Goal: Task Accomplishment & Management: Complete application form

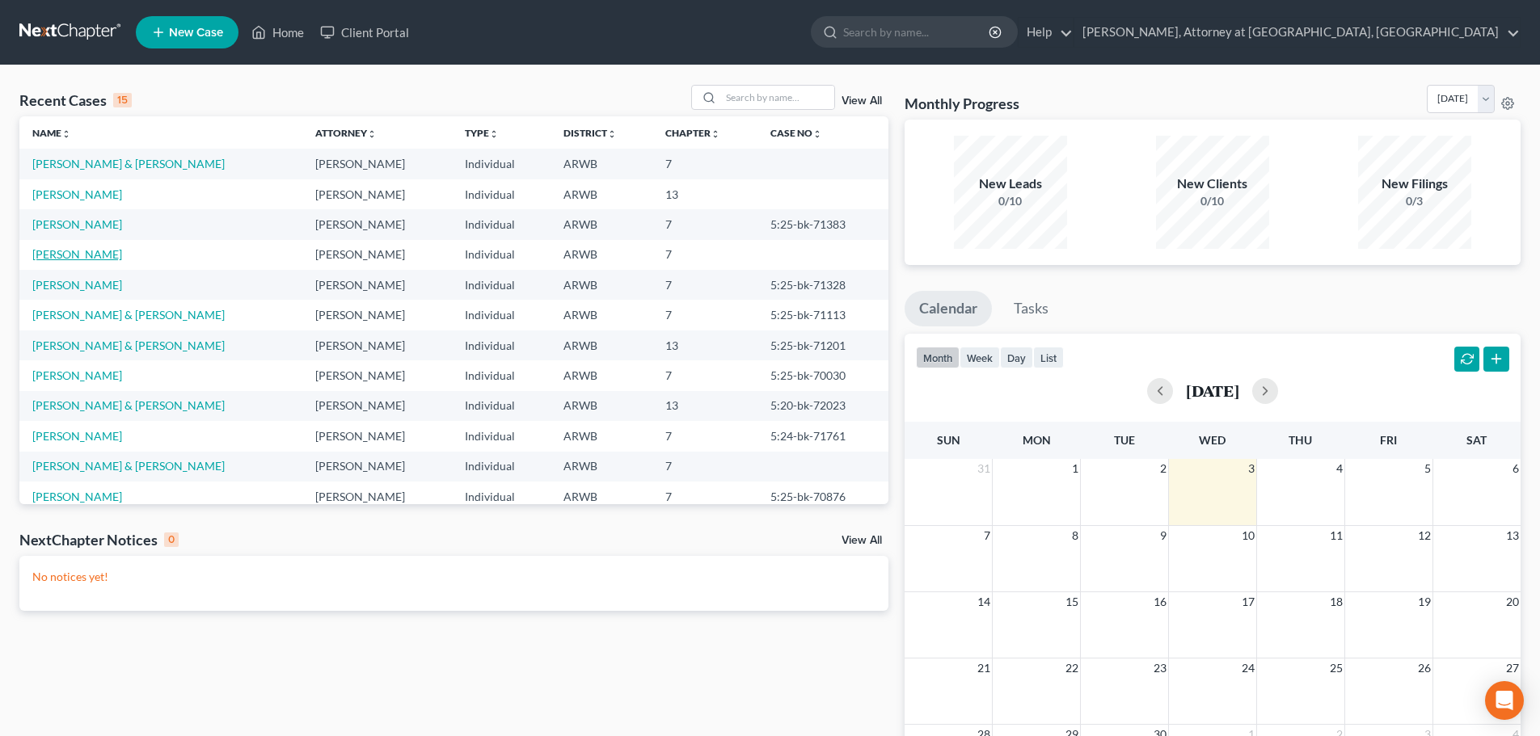
click at [76, 252] on link "[PERSON_NAME]" at bounding box center [77, 254] width 90 height 14
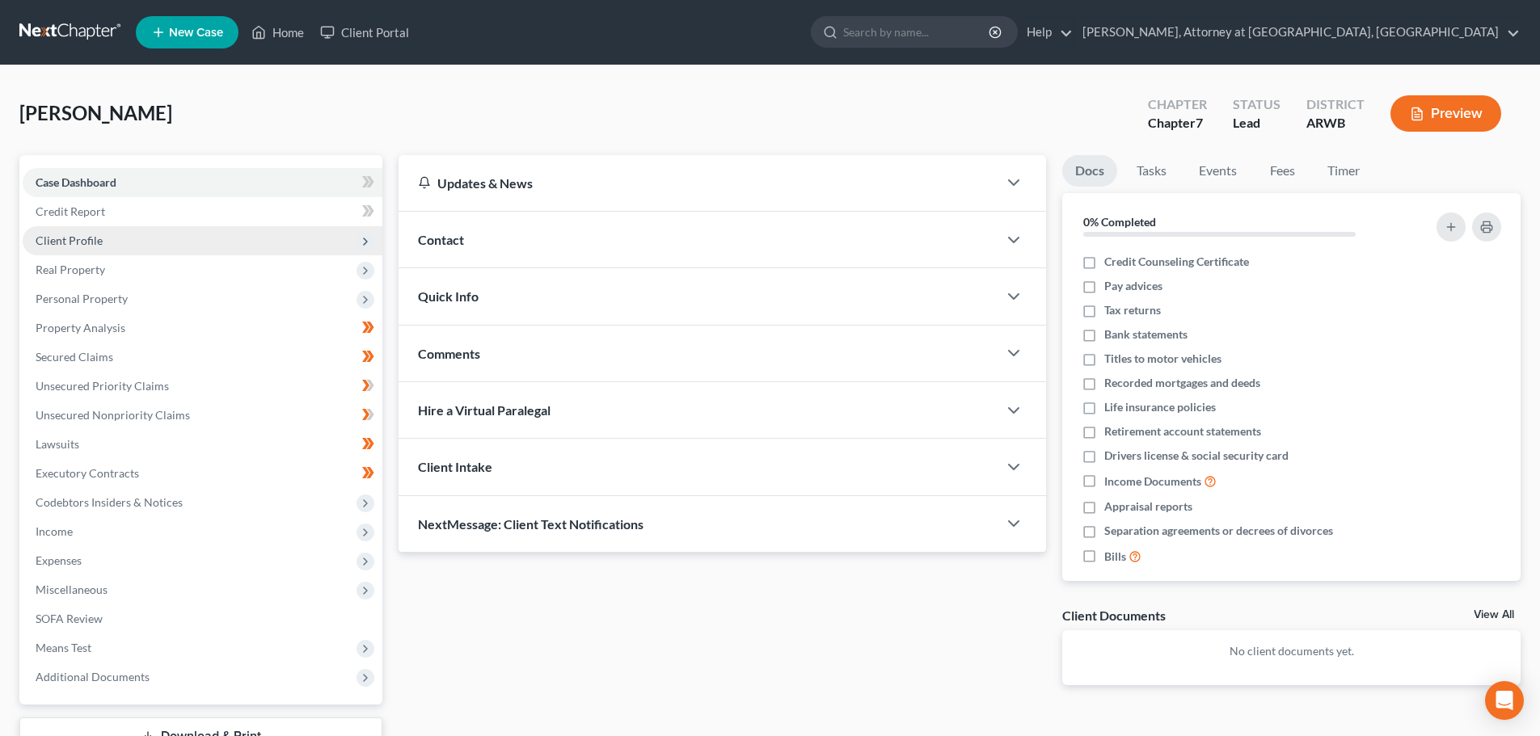
click at [85, 238] on span "Client Profile" at bounding box center [69, 241] width 67 height 14
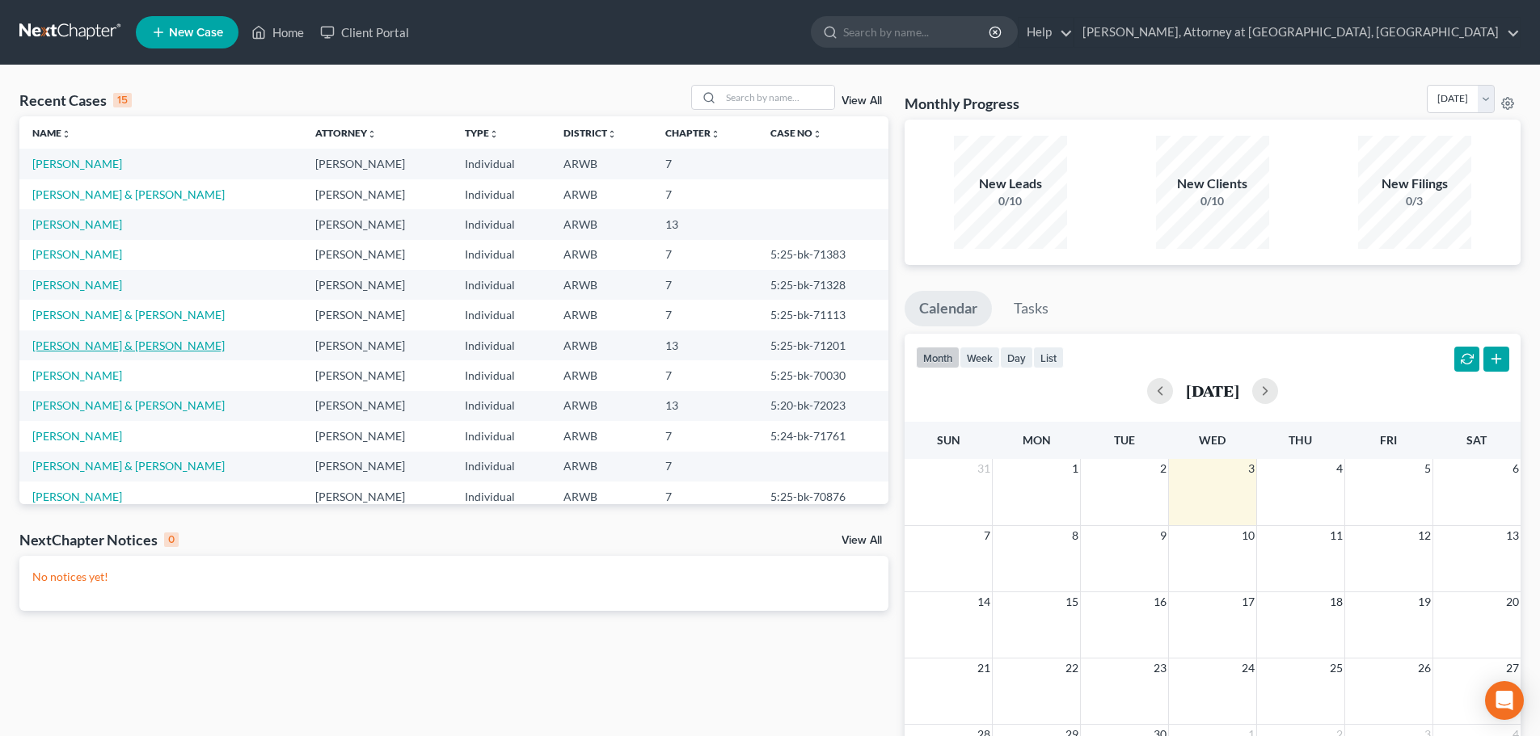
click at [102, 349] on link "[PERSON_NAME] & [PERSON_NAME]" at bounding box center [128, 346] width 192 height 14
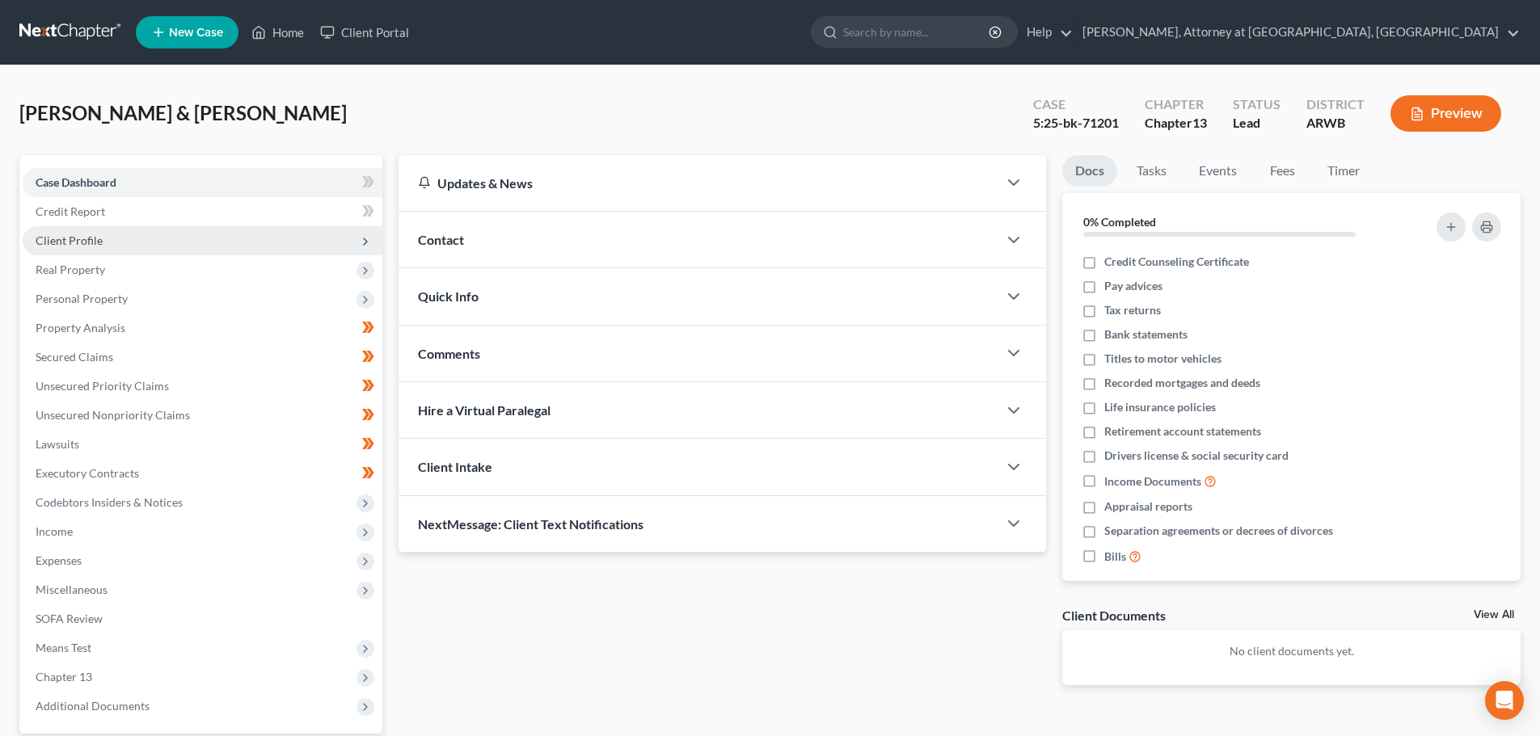
click at [82, 244] on span "Client Profile" at bounding box center [69, 241] width 67 height 14
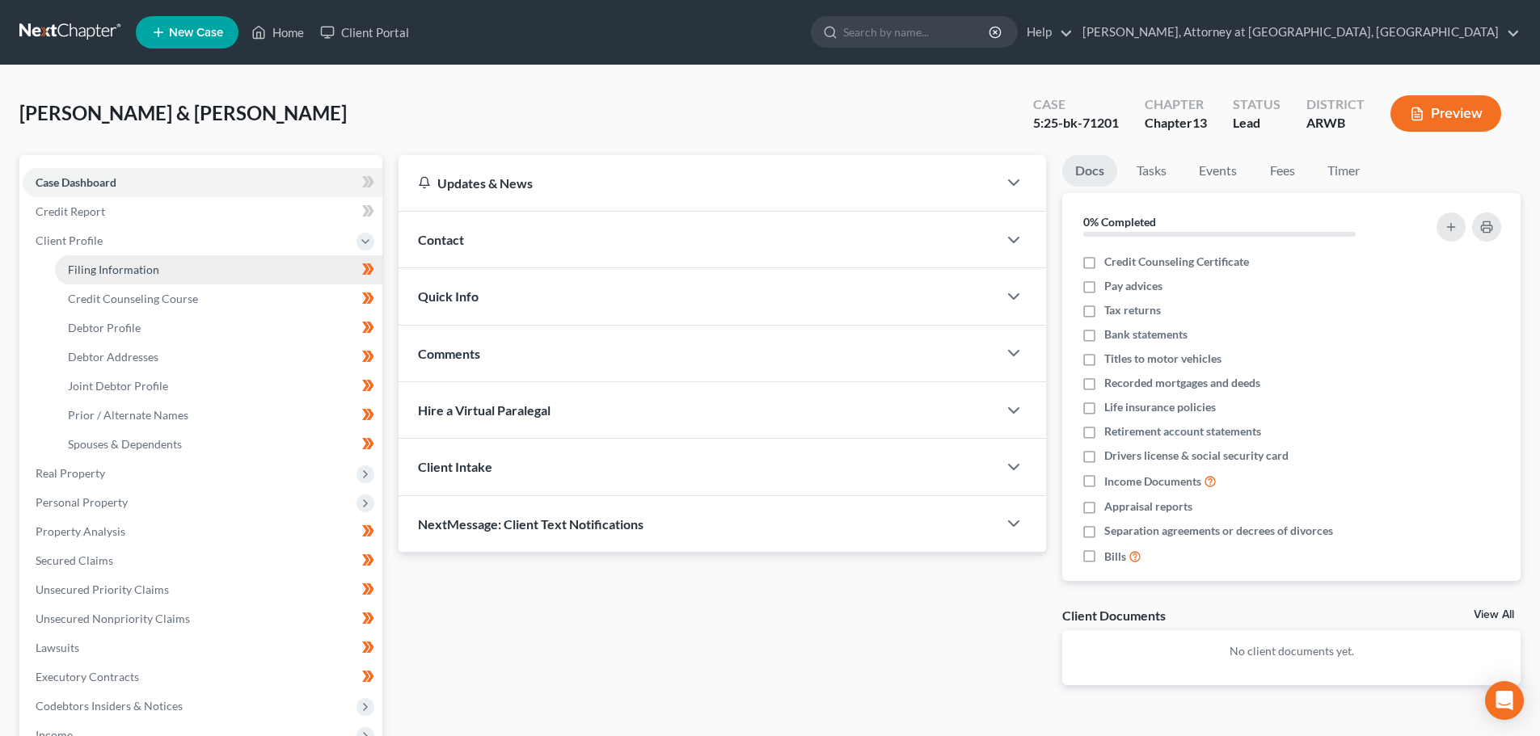
click at [95, 268] on span "Filing Information" at bounding box center [113, 270] width 91 height 14
select select "1"
select select "3"
select select "2"
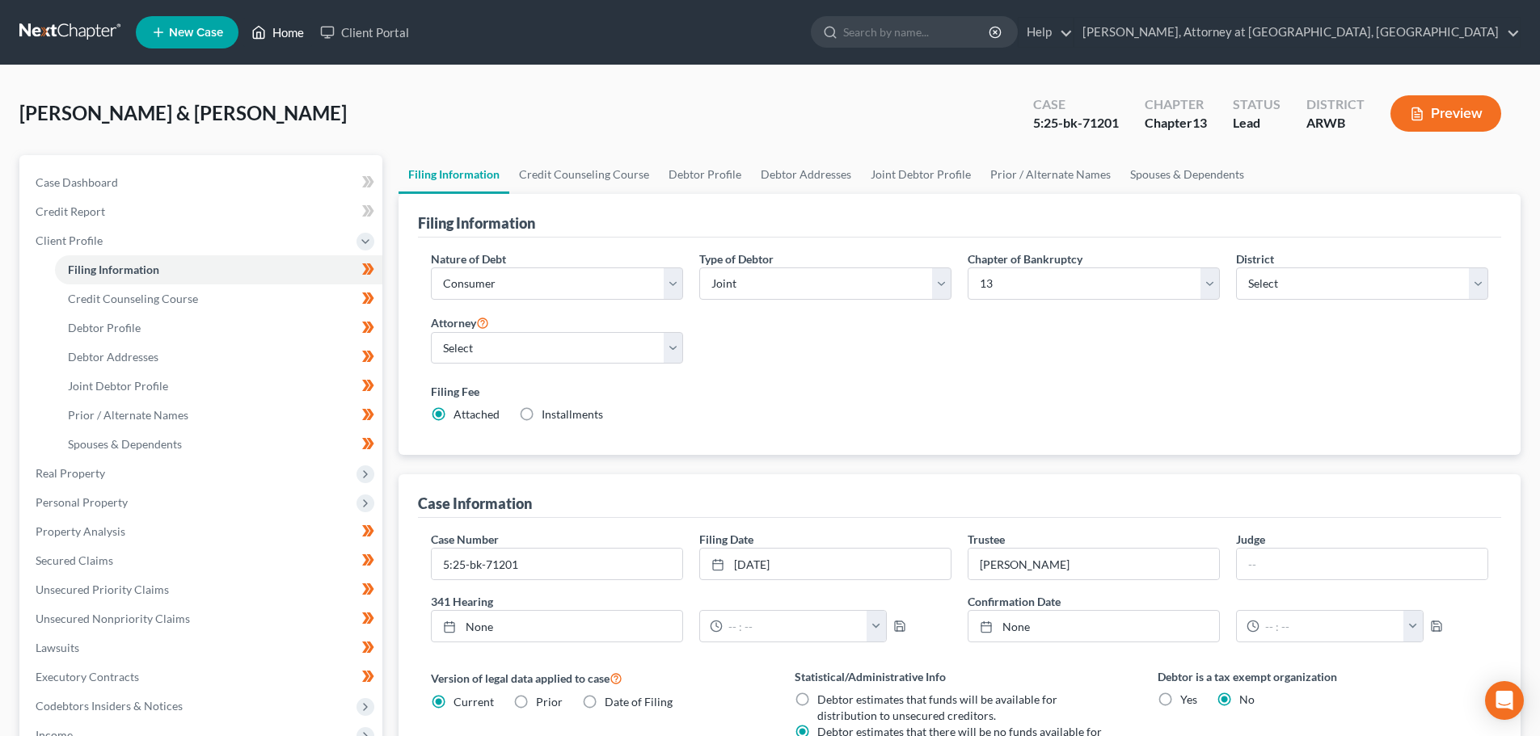
click at [261, 29] on icon at bounding box center [258, 32] width 15 height 19
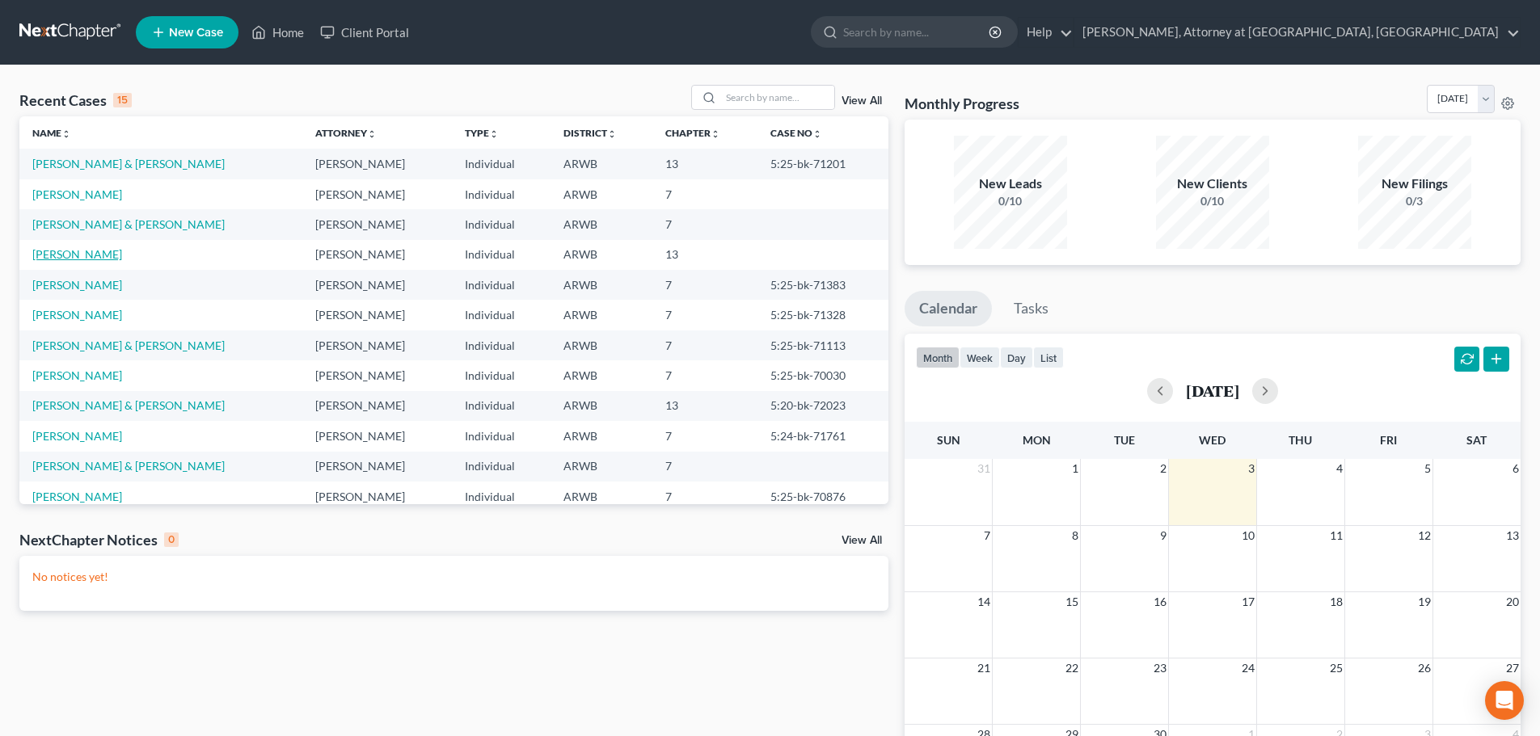
click at [70, 253] on link "[PERSON_NAME]" at bounding box center [77, 254] width 90 height 14
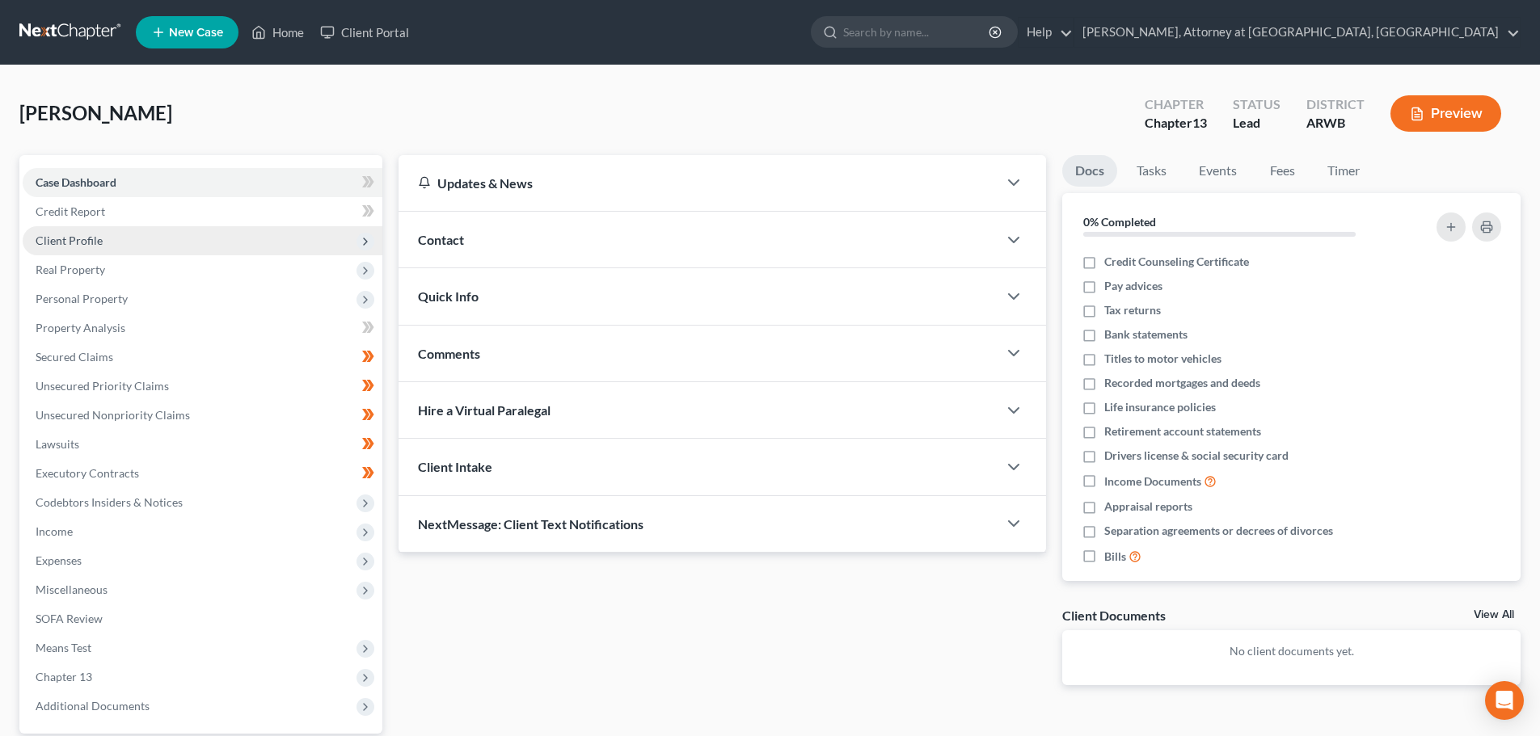
click at [82, 242] on span "Client Profile" at bounding box center [69, 241] width 67 height 14
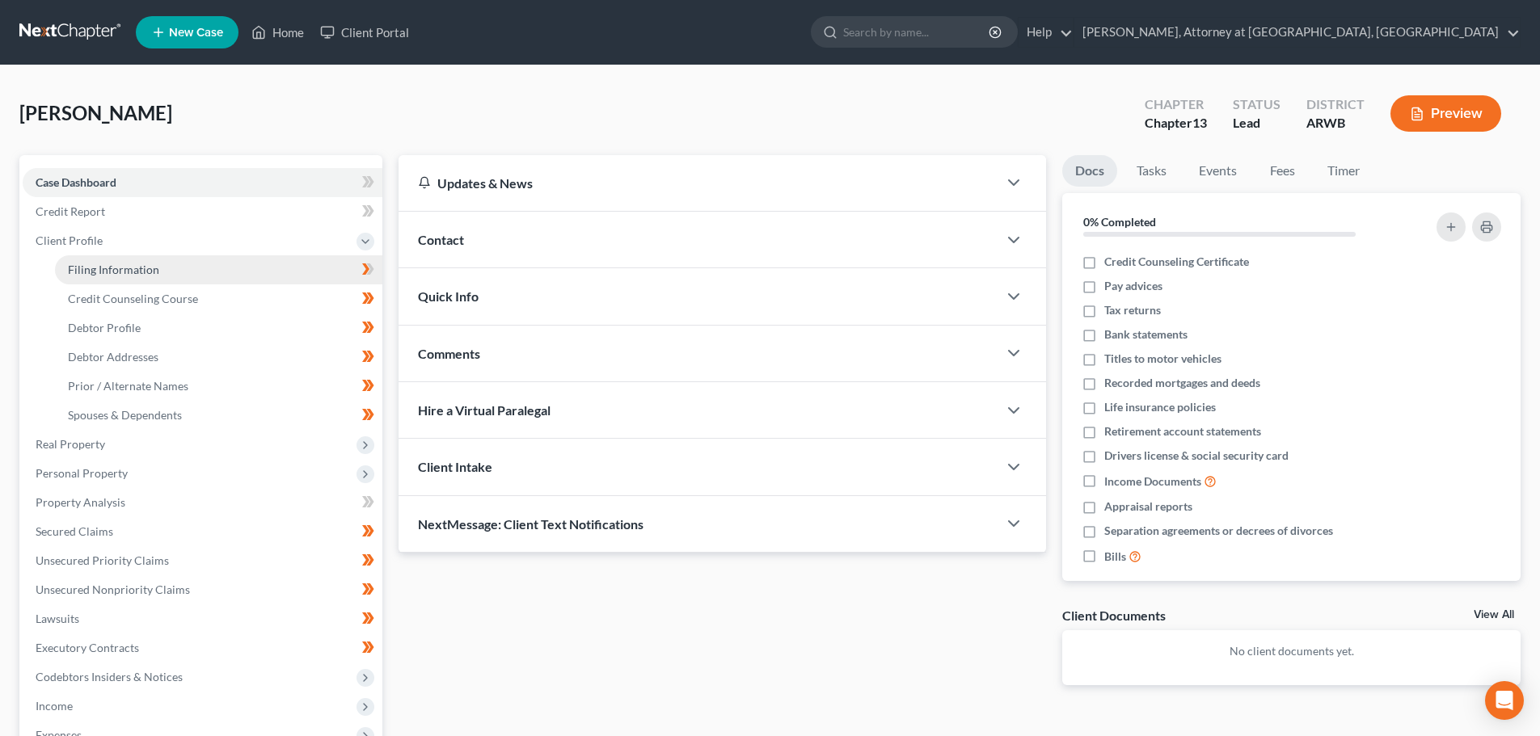
click at [106, 270] on span "Filing Information" at bounding box center [113, 270] width 91 height 14
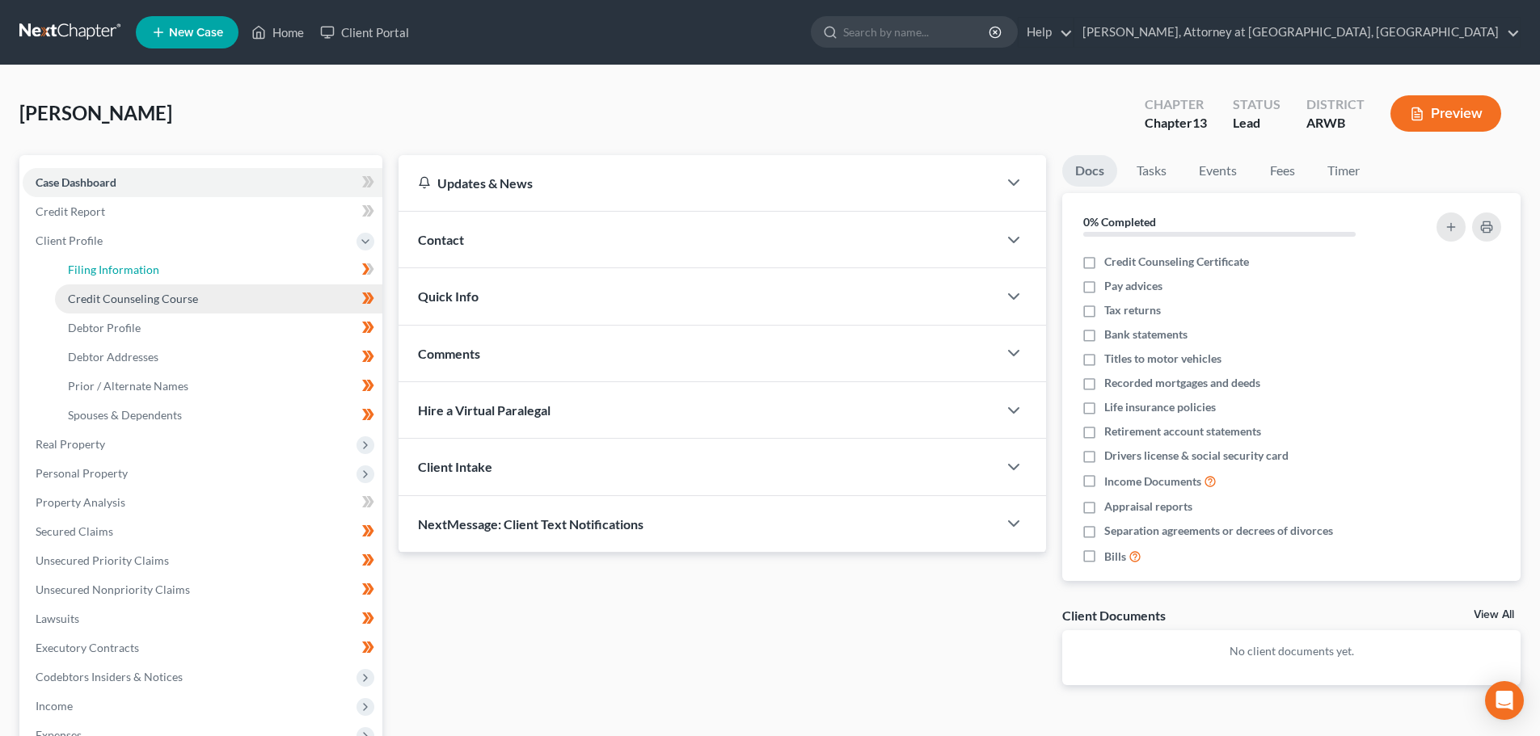
select select "1"
select select "0"
select select "3"
select select "6"
select select "0"
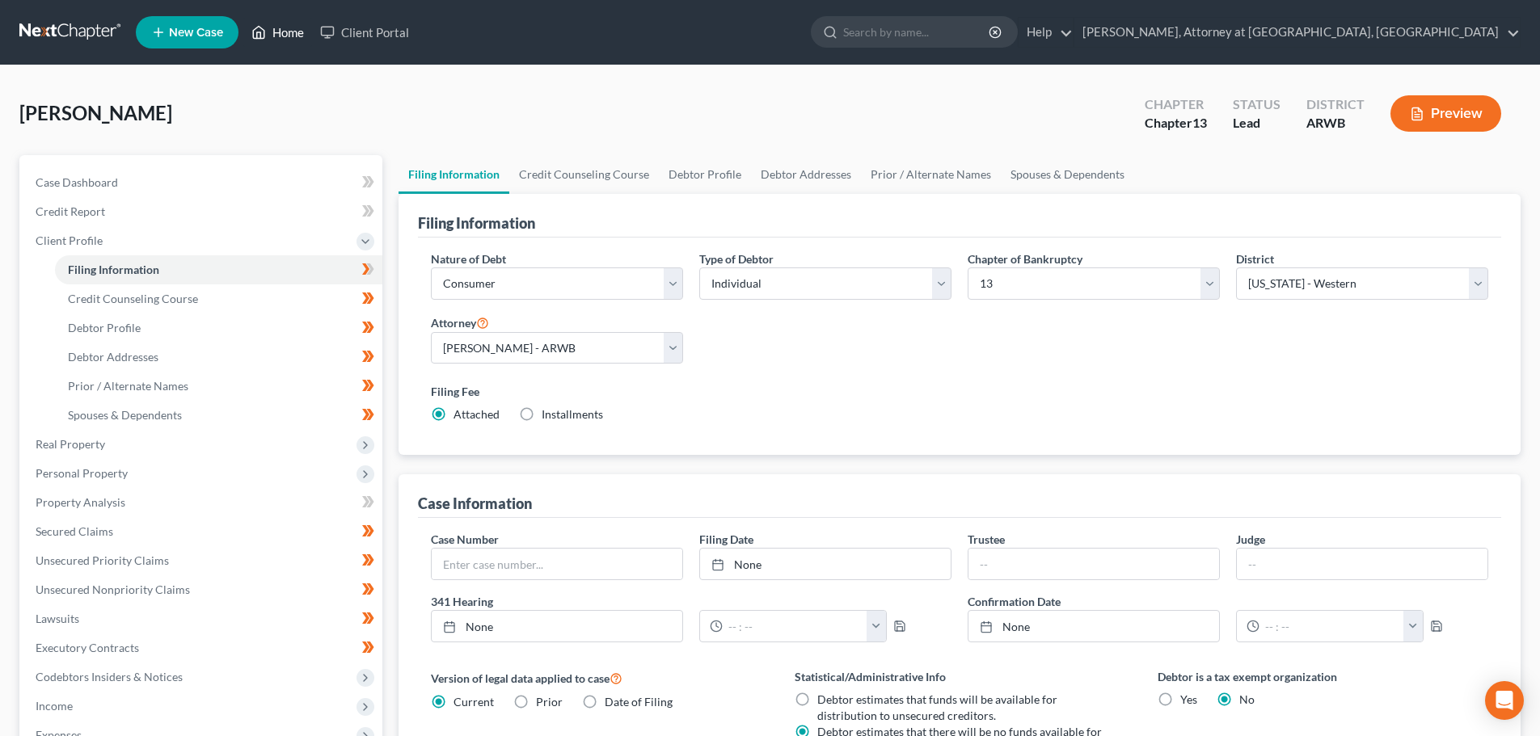
click at [272, 29] on link "Home" at bounding box center [277, 32] width 69 height 29
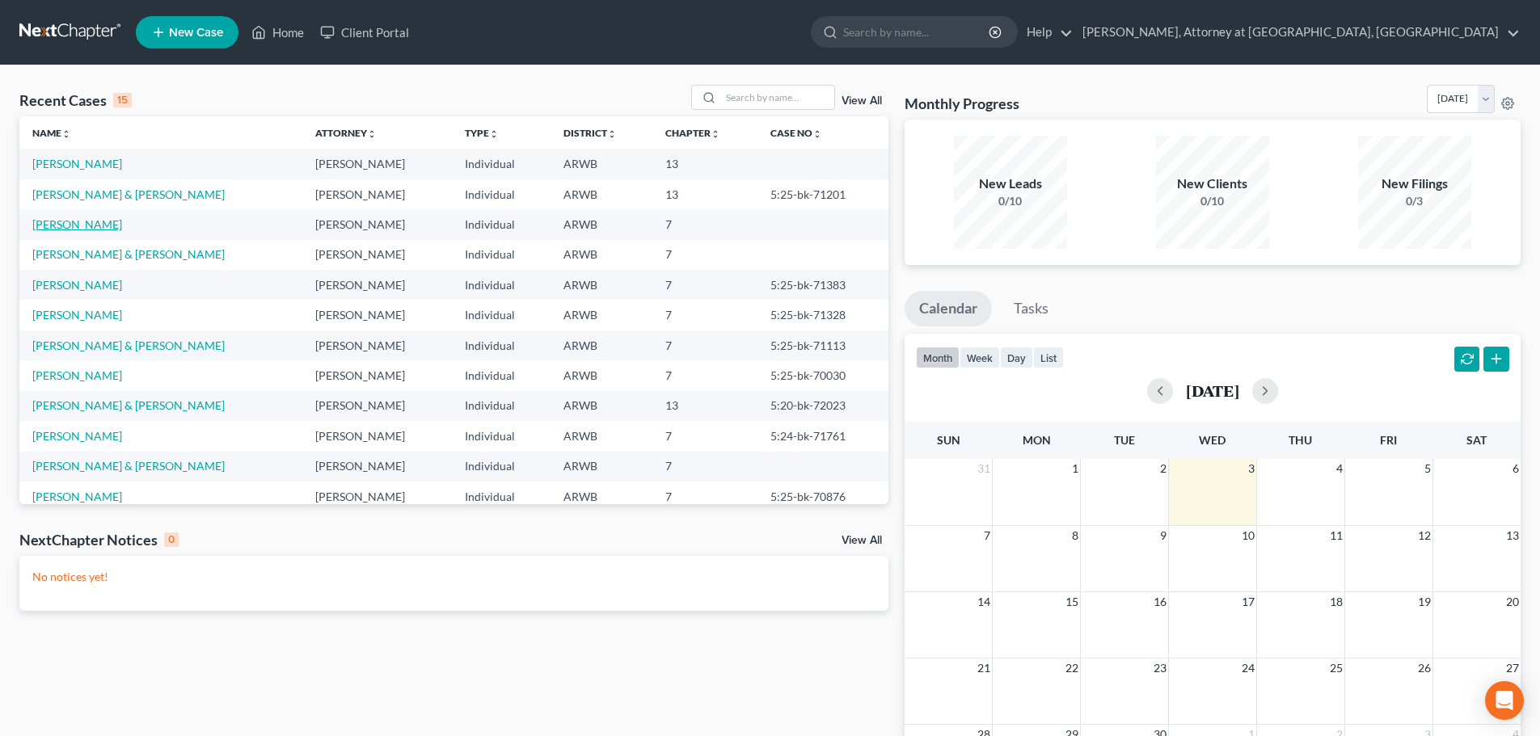
click at [70, 222] on link "[PERSON_NAME]" at bounding box center [77, 224] width 90 height 14
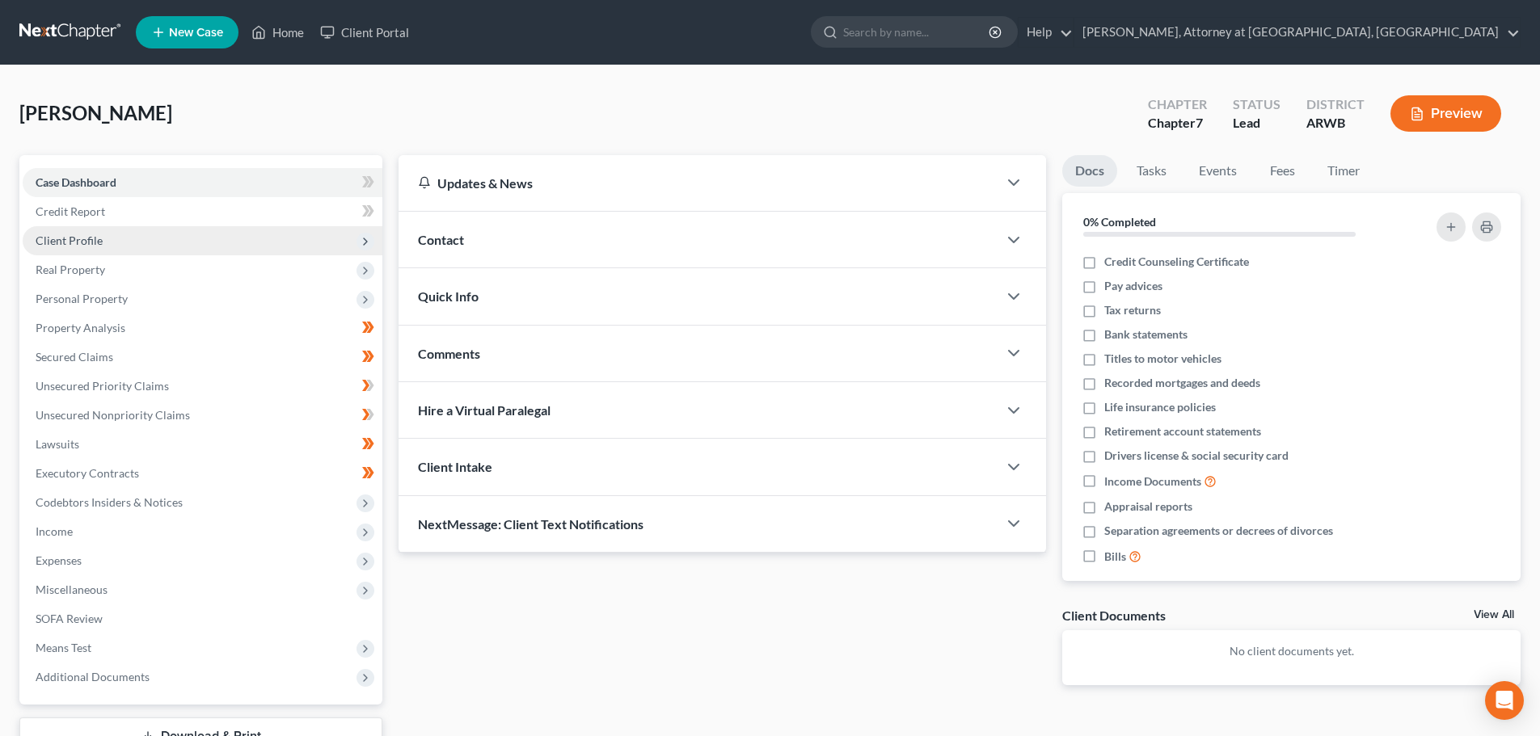
click at [63, 243] on span "Client Profile" at bounding box center [69, 241] width 67 height 14
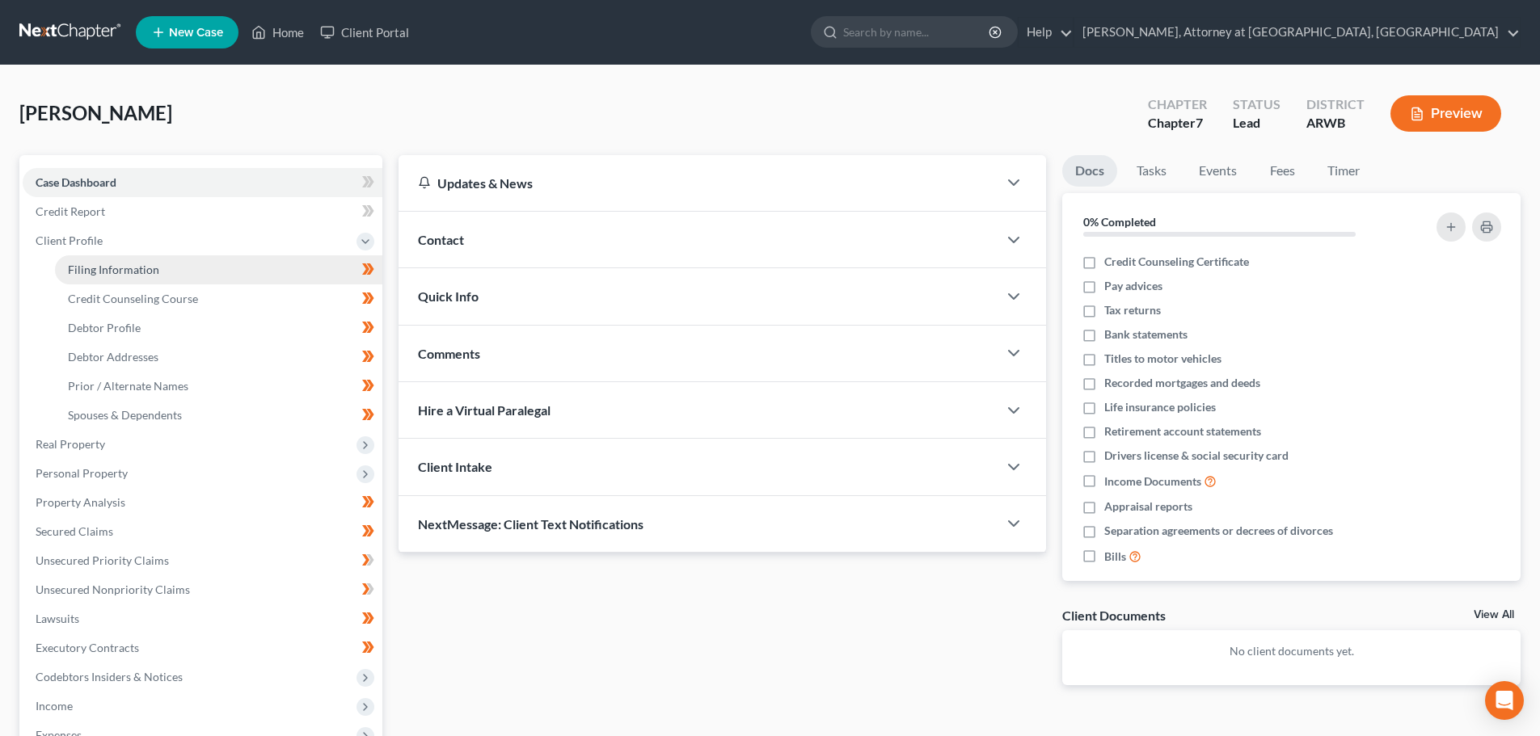
click at [80, 270] on span "Filing Information" at bounding box center [113, 270] width 91 height 14
select select "1"
select select "0"
select select "6"
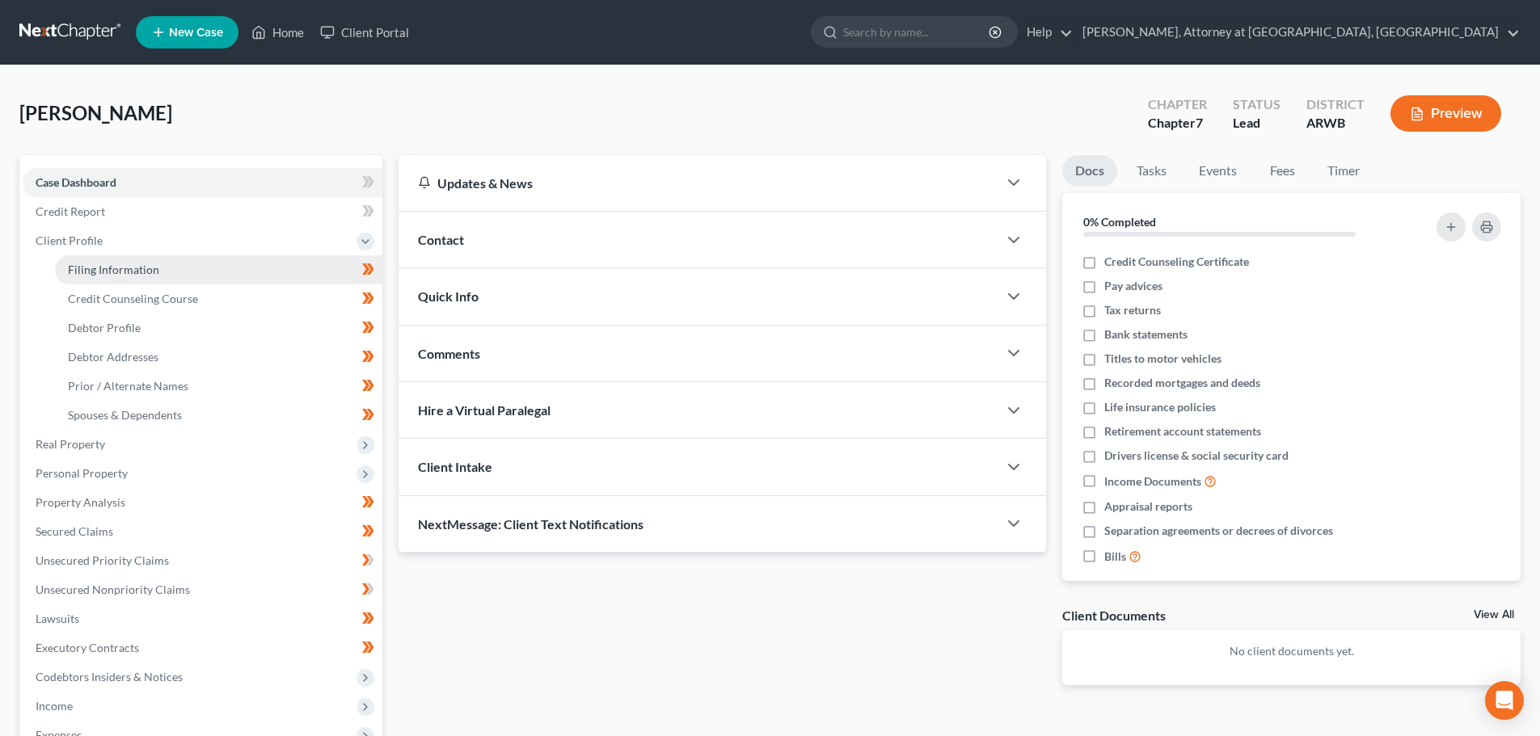
select select "0"
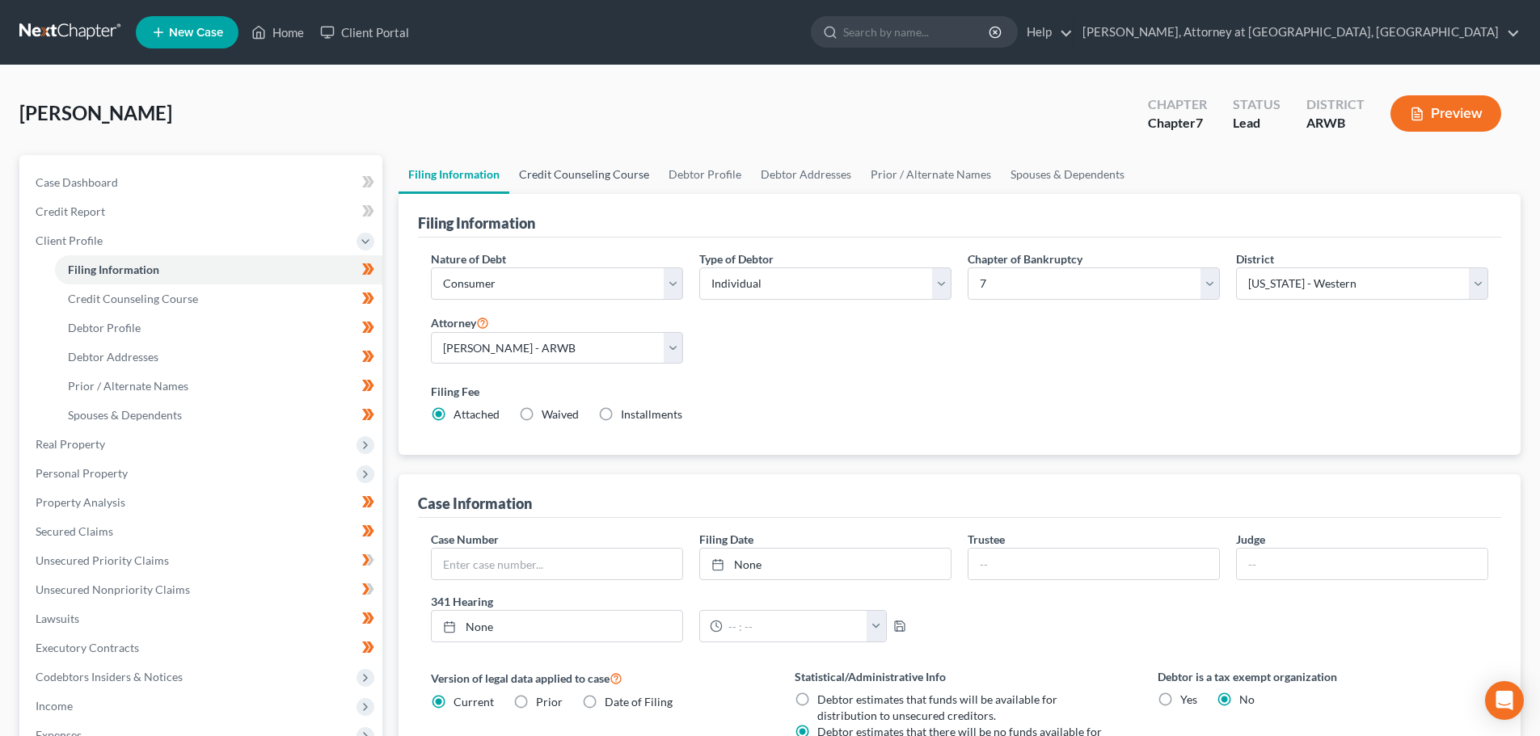
click at [566, 173] on link "Credit Counseling Course" at bounding box center [584, 174] width 150 height 39
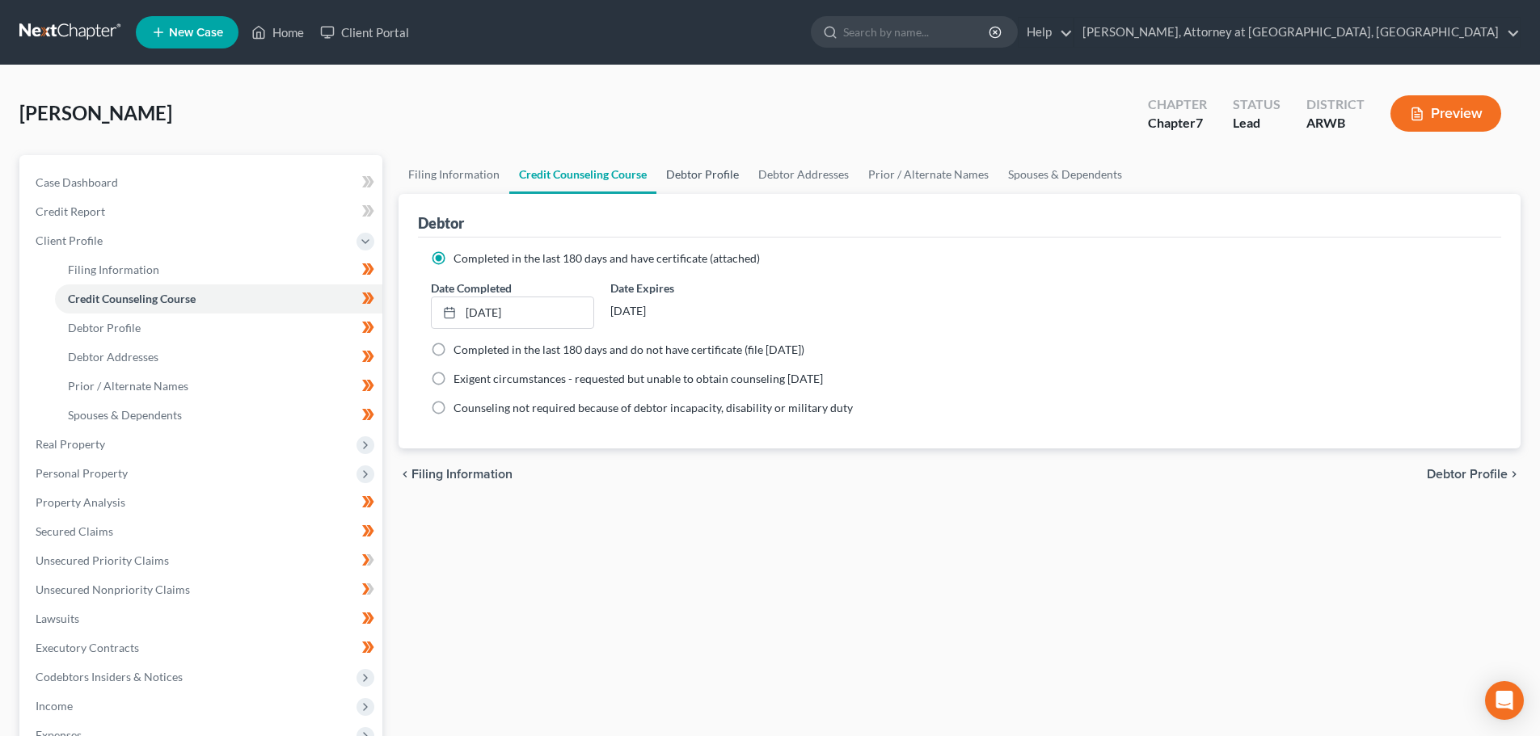
click at [713, 170] on link "Debtor Profile" at bounding box center [702, 174] width 92 height 39
select select "0"
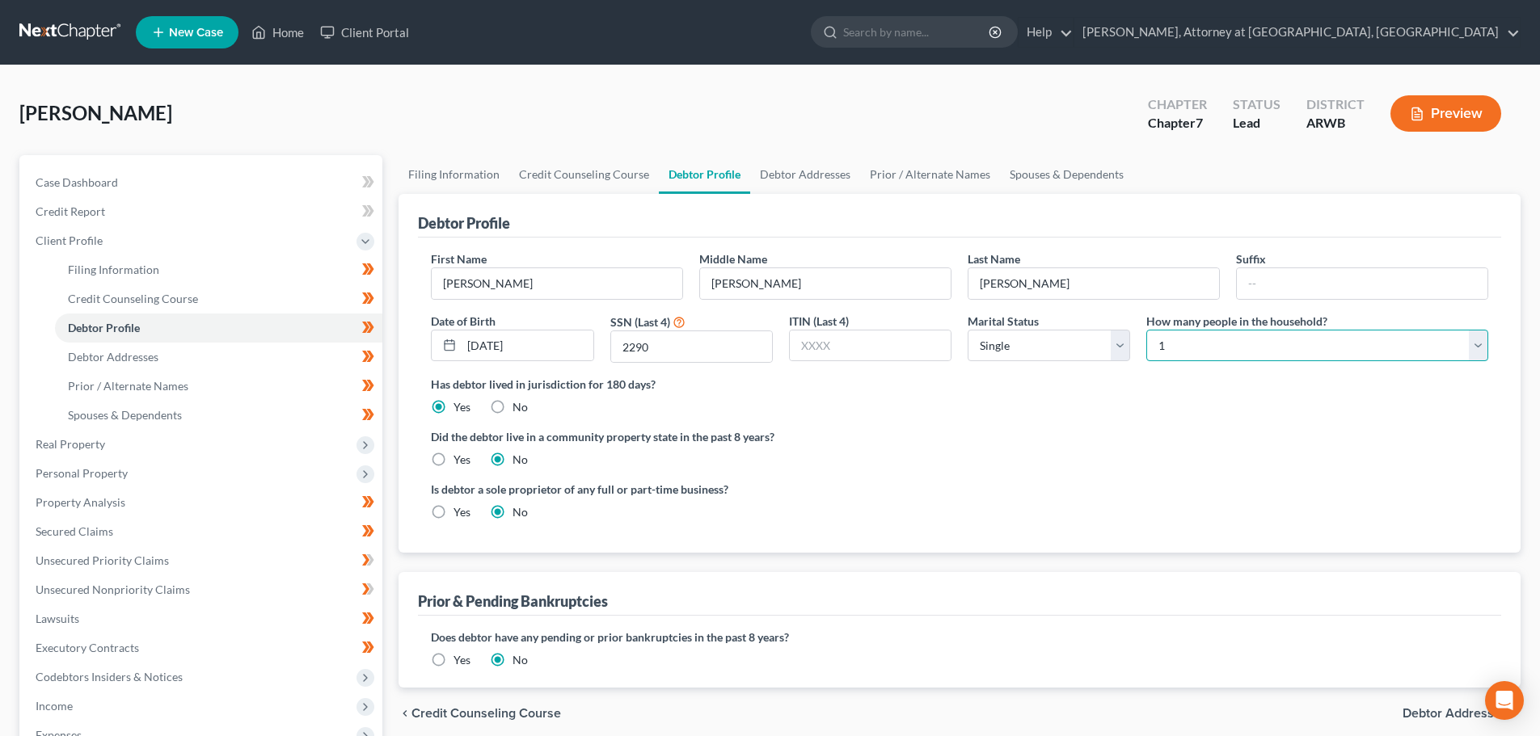
click at [1210, 346] on select "Select 1 2 3 4 5 6 7 8 9 10 11 12 13 14 15 16 17 18 19 20" at bounding box center [1317, 346] width 342 height 32
click at [1146, 330] on select "Select 1 2 3 4 5 6 7 8 9 10 11 12 13 14 15 16 17 18 19 20" at bounding box center [1317, 346] width 342 height 32
click at [996, 440] on label "Did the debtor live in a community property state in the past 8 years?" at bounding box center [959, 436] width 1057 height 17
click at [1188, 343] on select "Select 1 2 3 4 5 6 7 8 9 10 11 12 13 14 15 16 17 18 19 20" at bounding box center [1317, 346] width 342 height 32
select select "0"
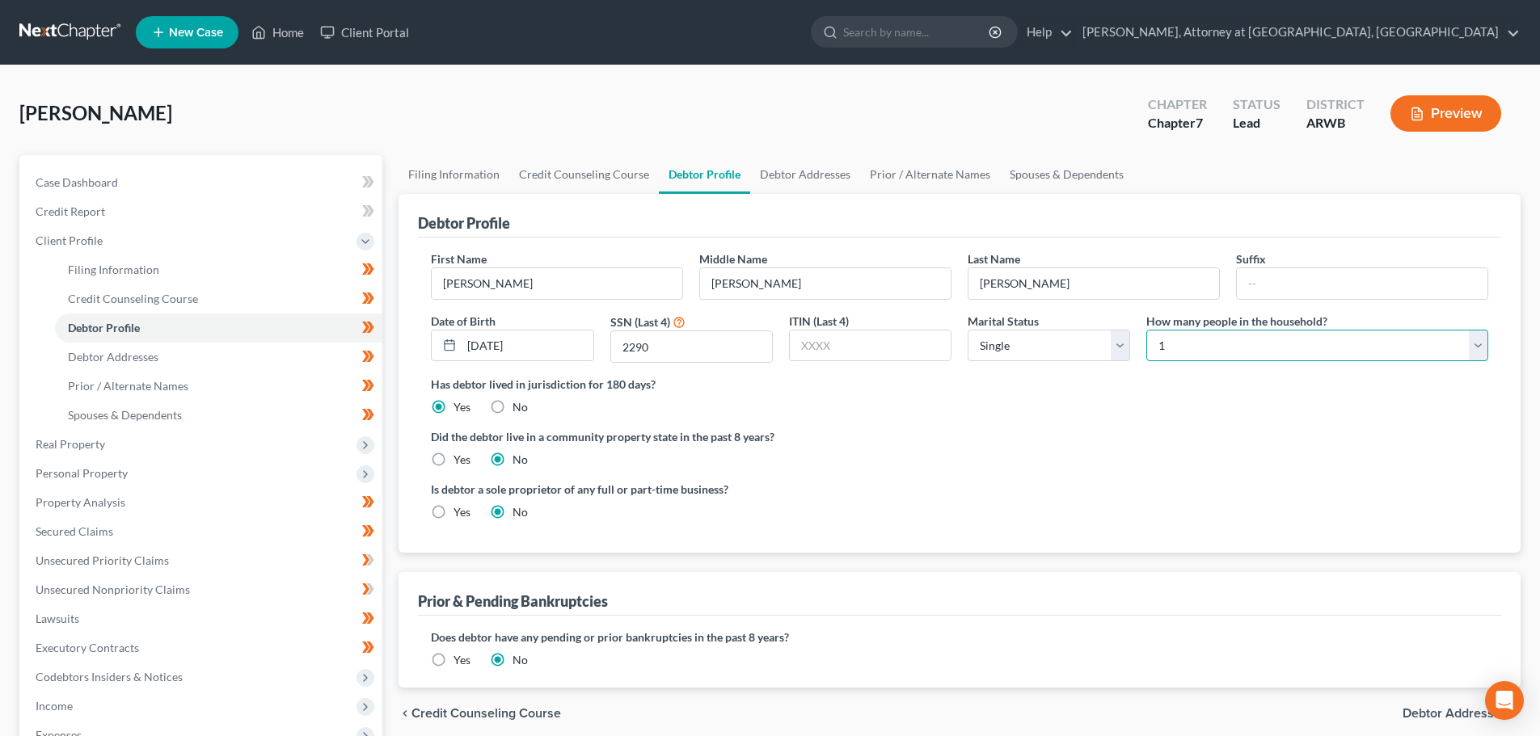
click at [1146, 330] on select "Select 1 2 3 4 5 6 7 8 9 10 11 12 13 14 15 16 17 18 19 20" at bounding box center [1317, 346] width 342 height 32
click at [1237, 429] on label "Did the debtor live in a community property state in the past 8 years?" at bounding box center [959, 436] width 1057 height 17
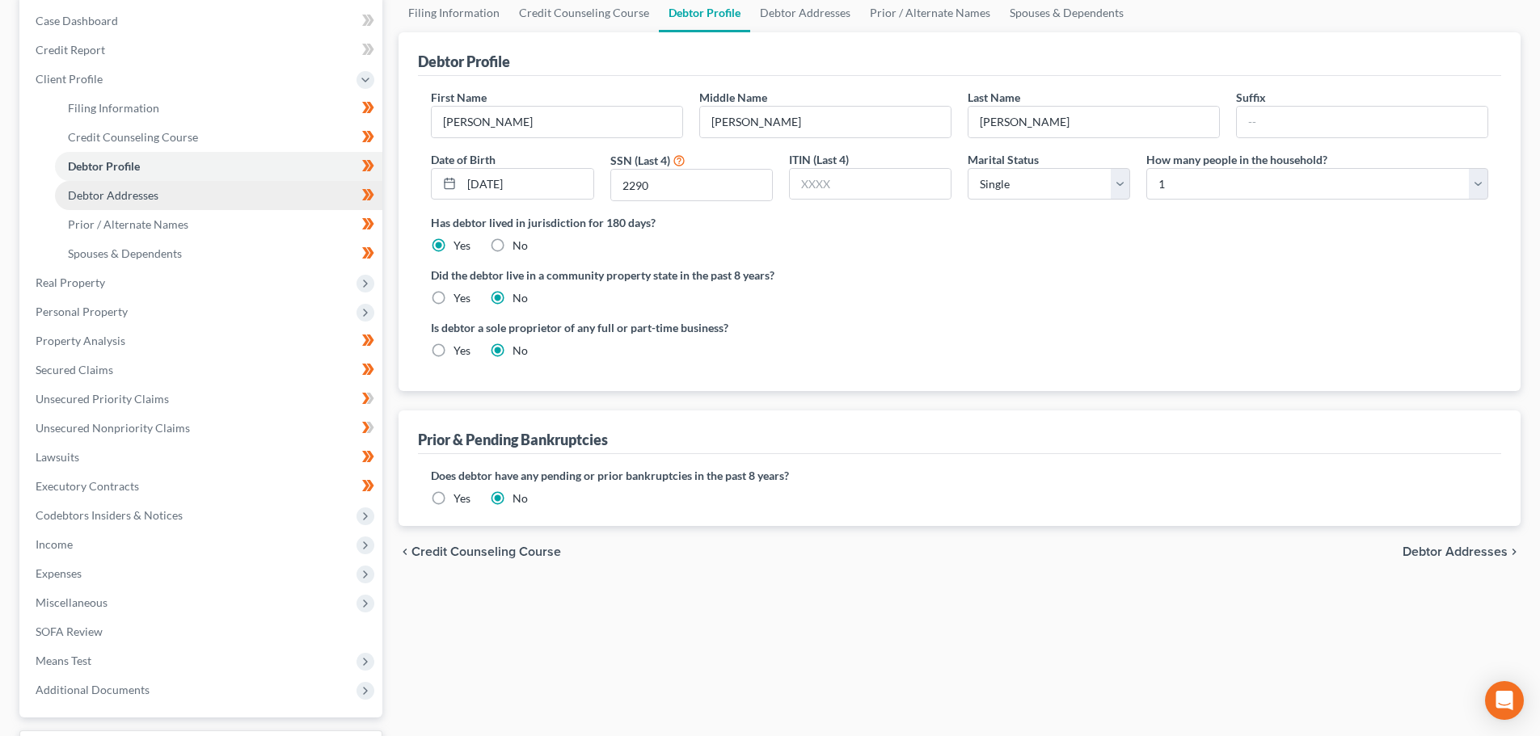
click at [165, 192] on link "Debtor Addresses" at bounding box center [218, 195] width 327 height 29
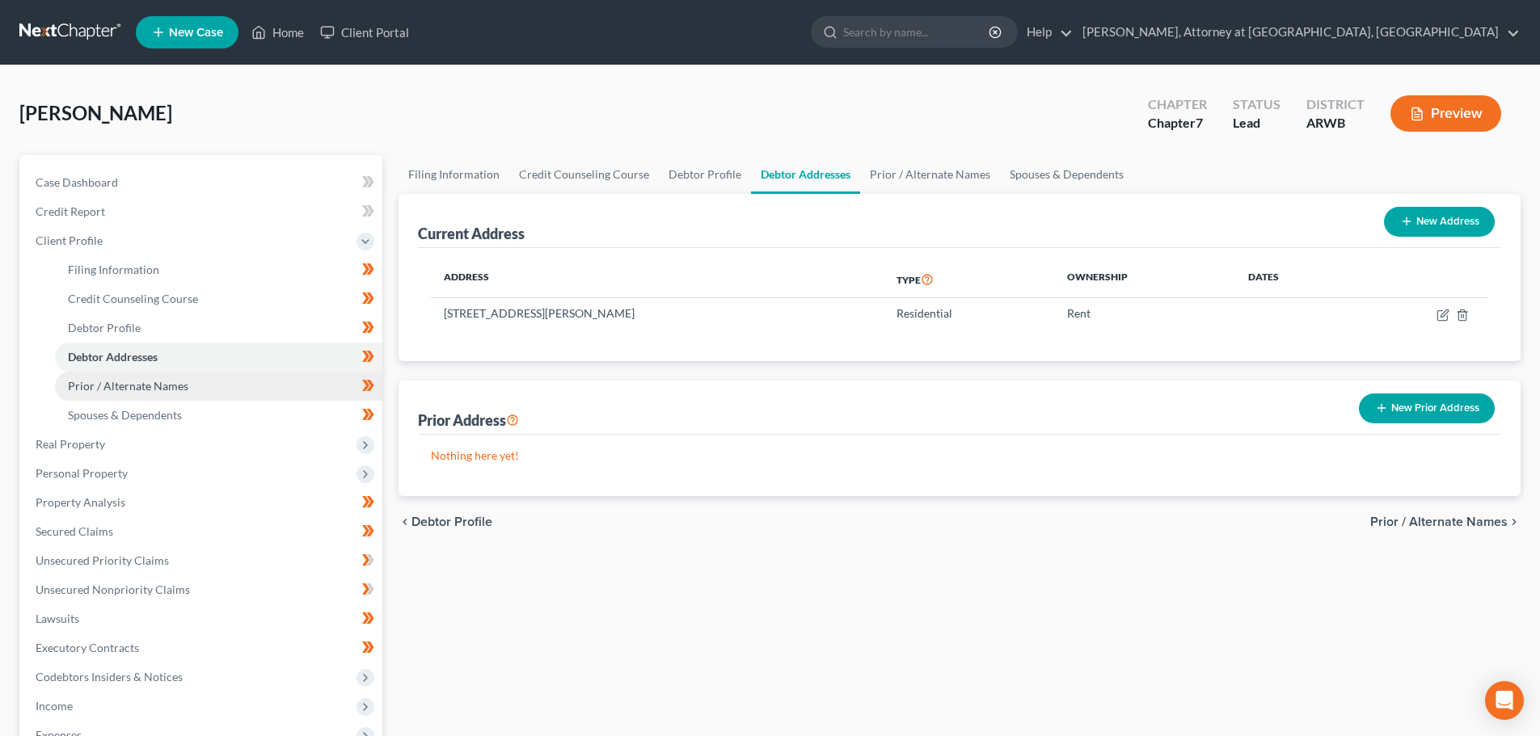
click at [114, 383] on span "Prior / Alternate Names" at bounding box center [128, 386] width 120 height 14
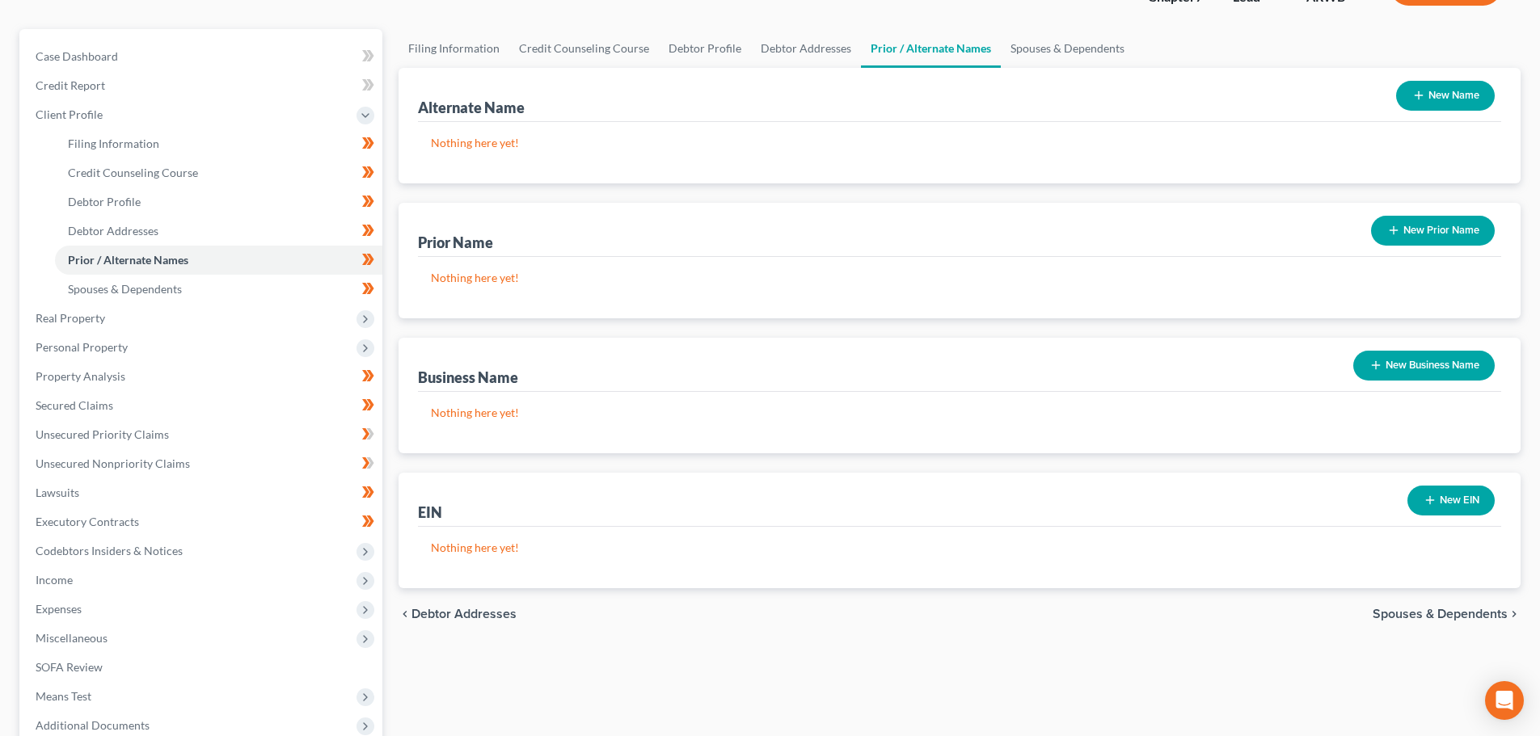
scroll to position [162, 0]
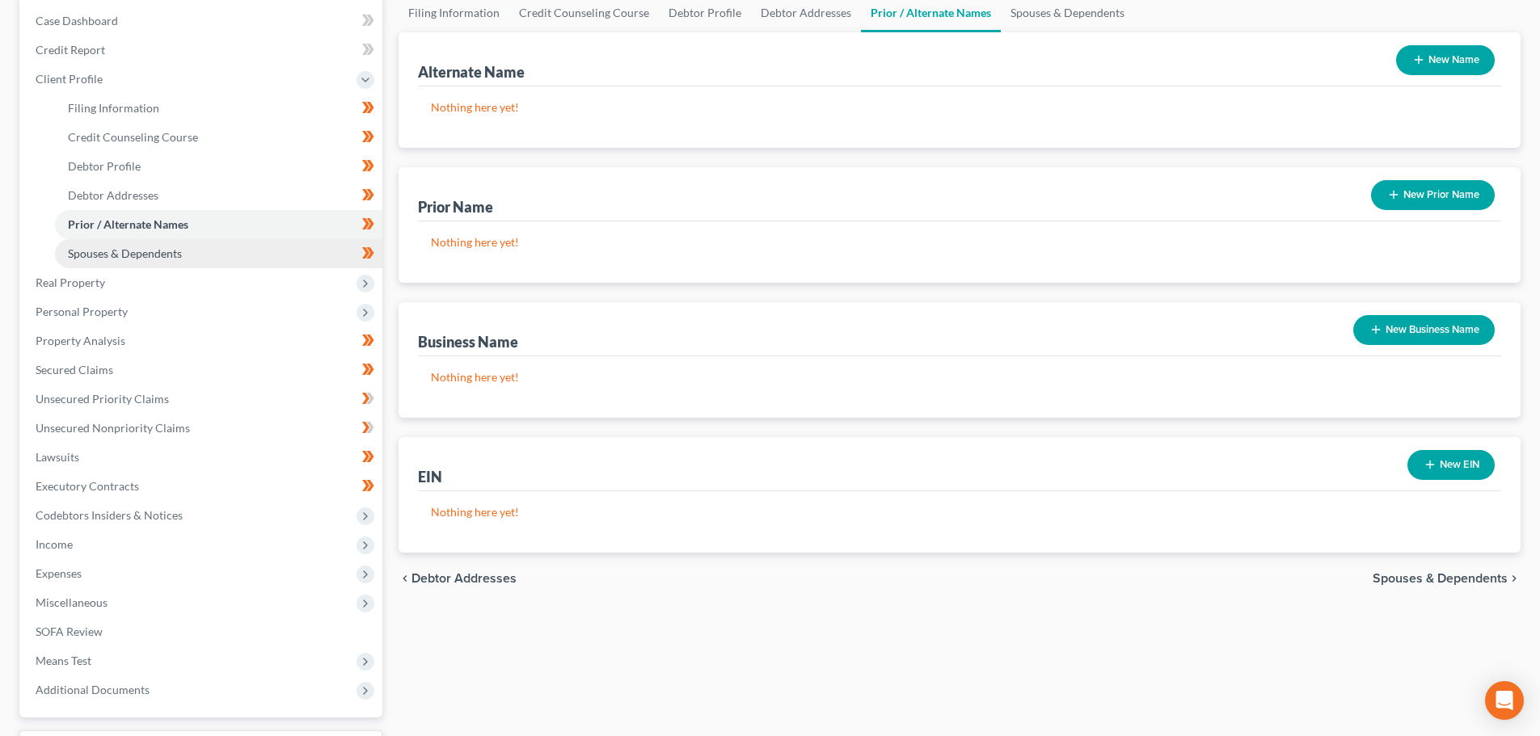
click at [162, 259] on span "Spouses & Dependents" at bounding box center [125, 254] width 114 height 14
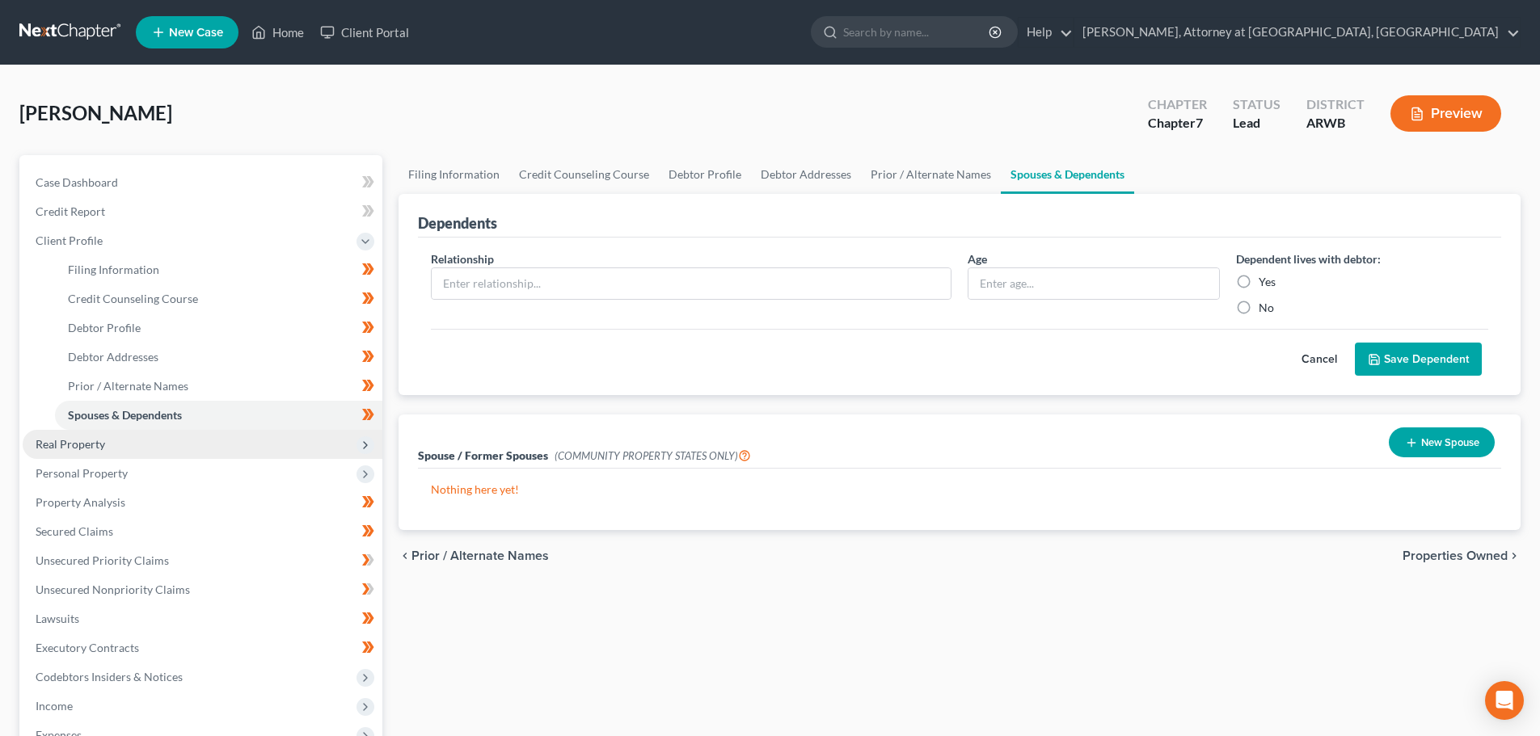
click at [64, 446] on span "Real Property" at bounding box center [71, 444] width 70 height 14
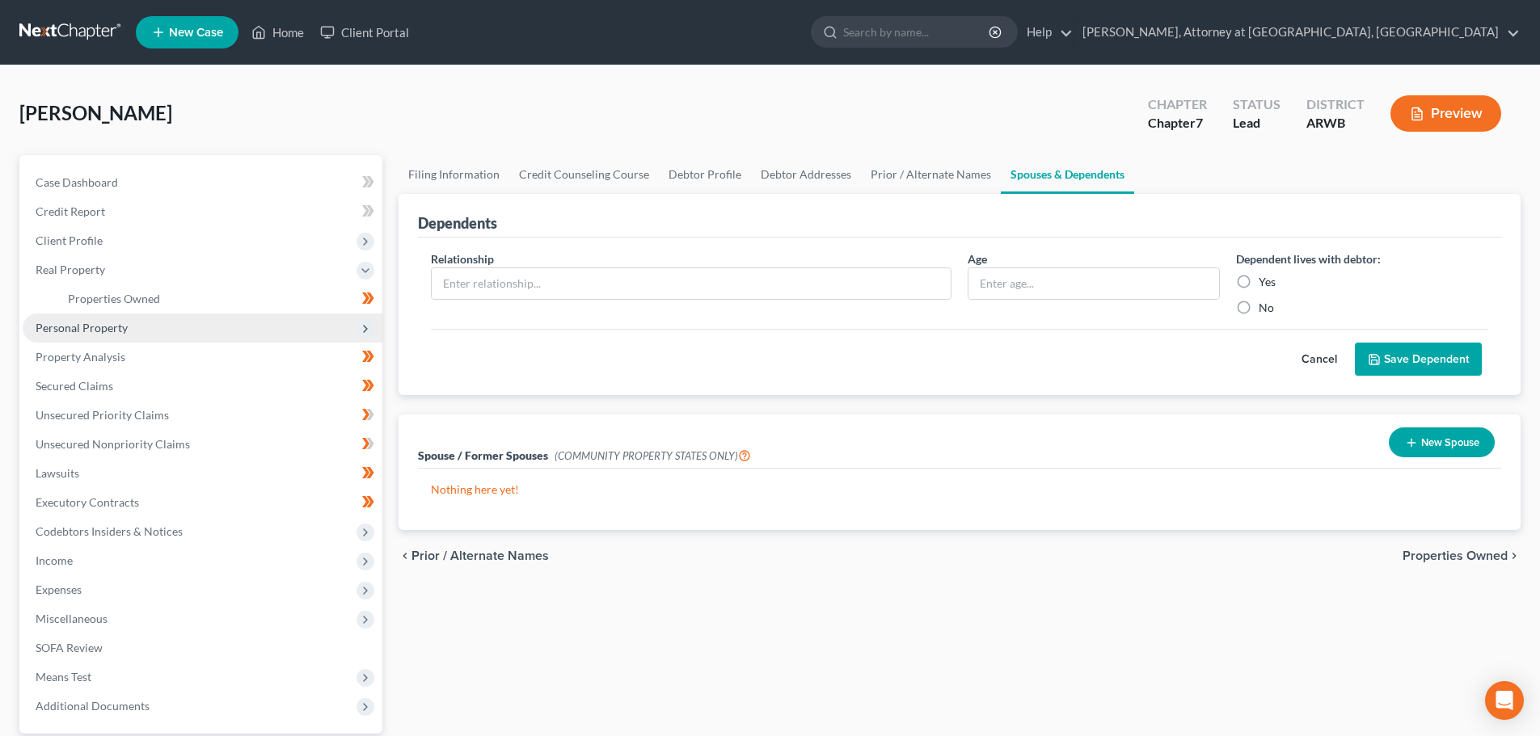
click at [80, 325] on span "Personal Property" at bounding box center [82, 328] width 92 height 14
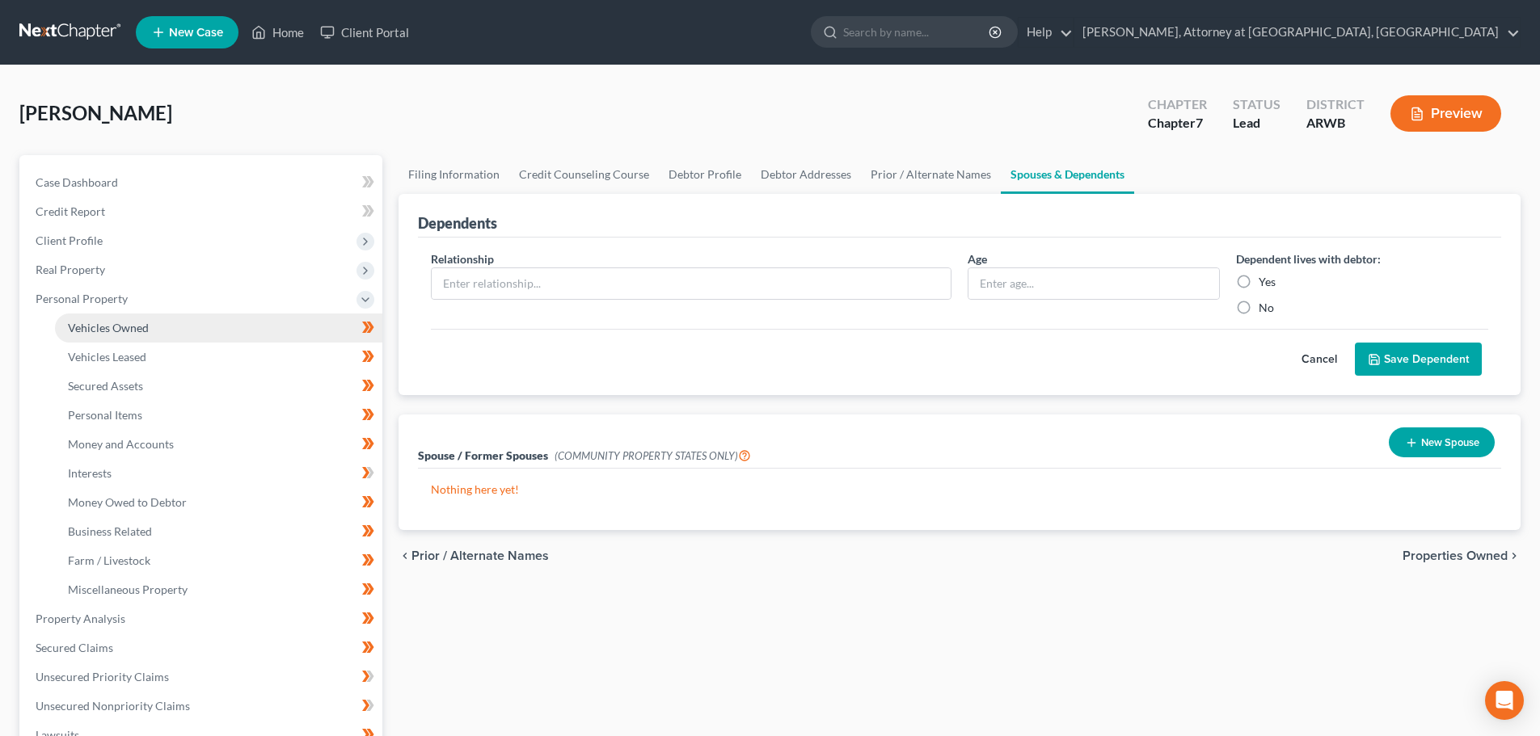
click at [88, 331] on span "Vehicles Owned" at bounding box center [108, 328] width 81 height 14
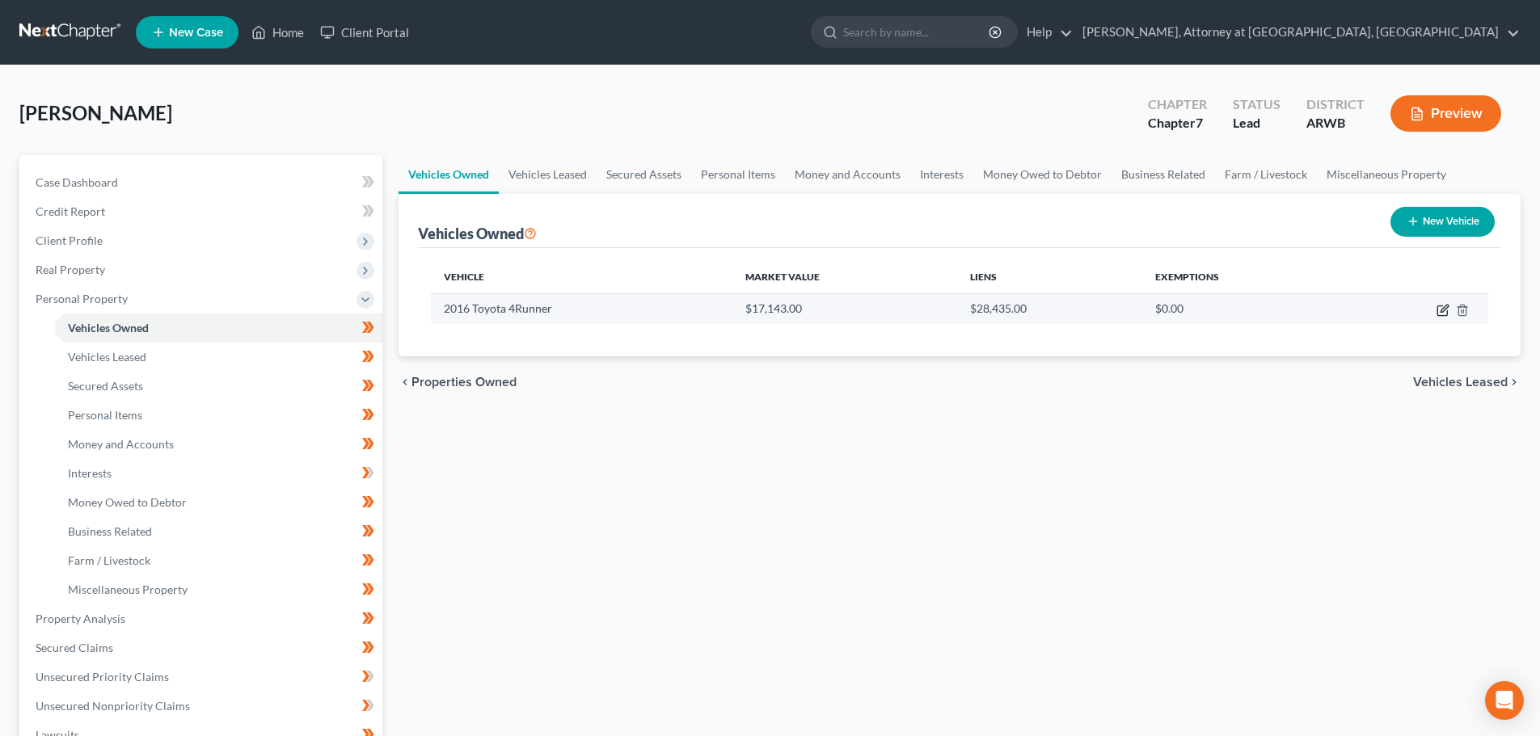
click at [1444, 312] on icon "button" at bounding box center [1442, 310] width 13 height 13
select select "0"
select select "10"
select select "3"
select select "0"
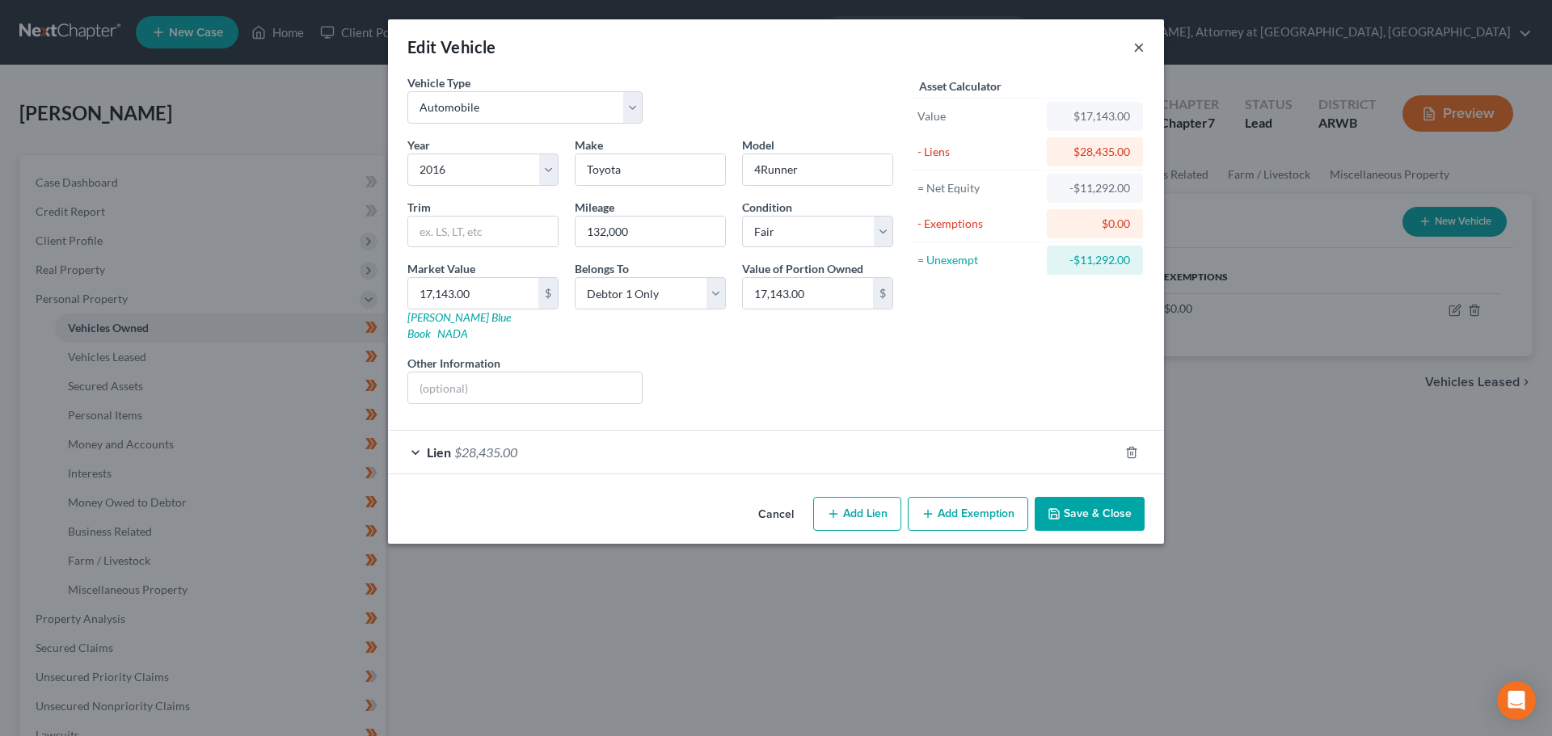
click at [1143, 51] on button "×" at bounding box center [1138, 46] width 11 height 19
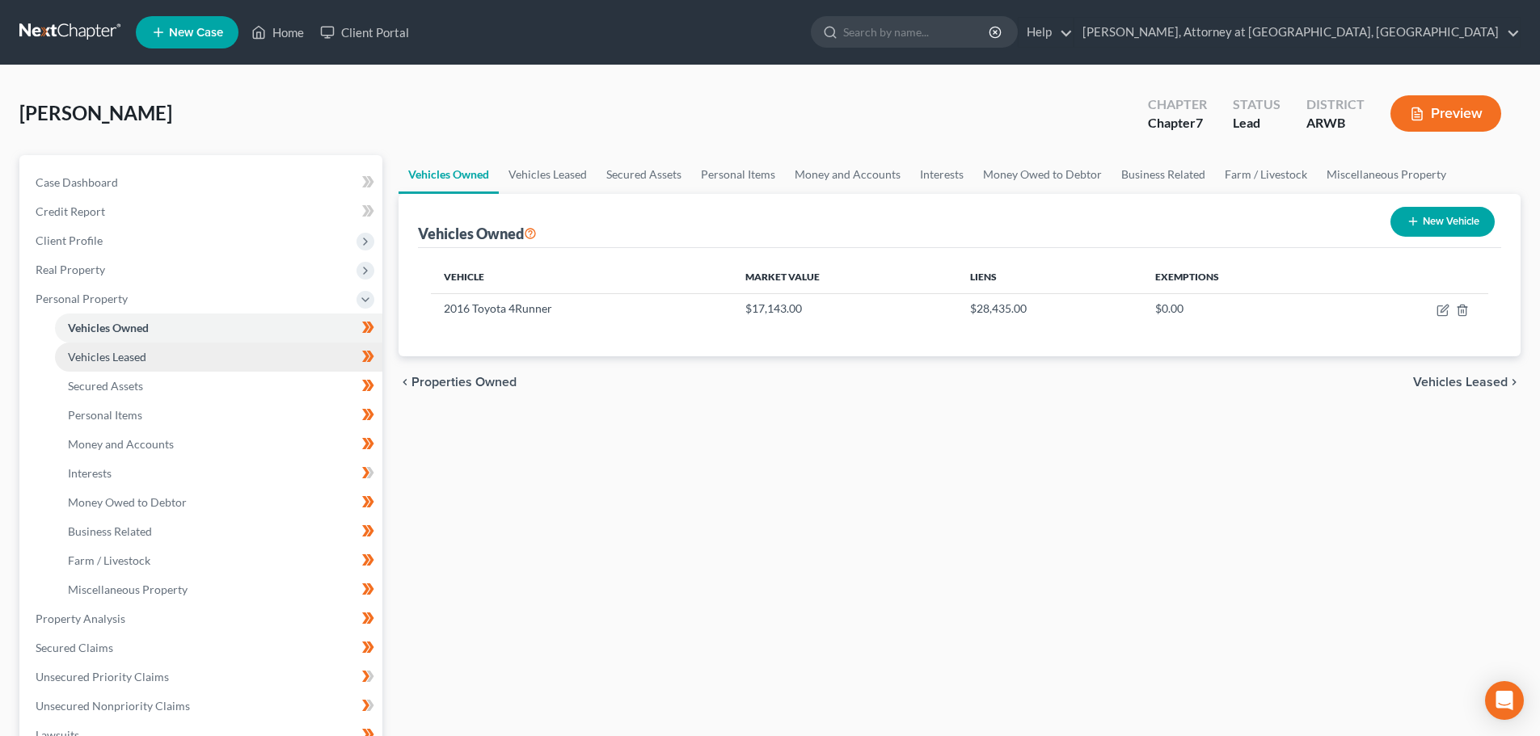
click at [116, 359] on span "Vehicles Leased" at bounding box center [107, 357] width 78 height 14
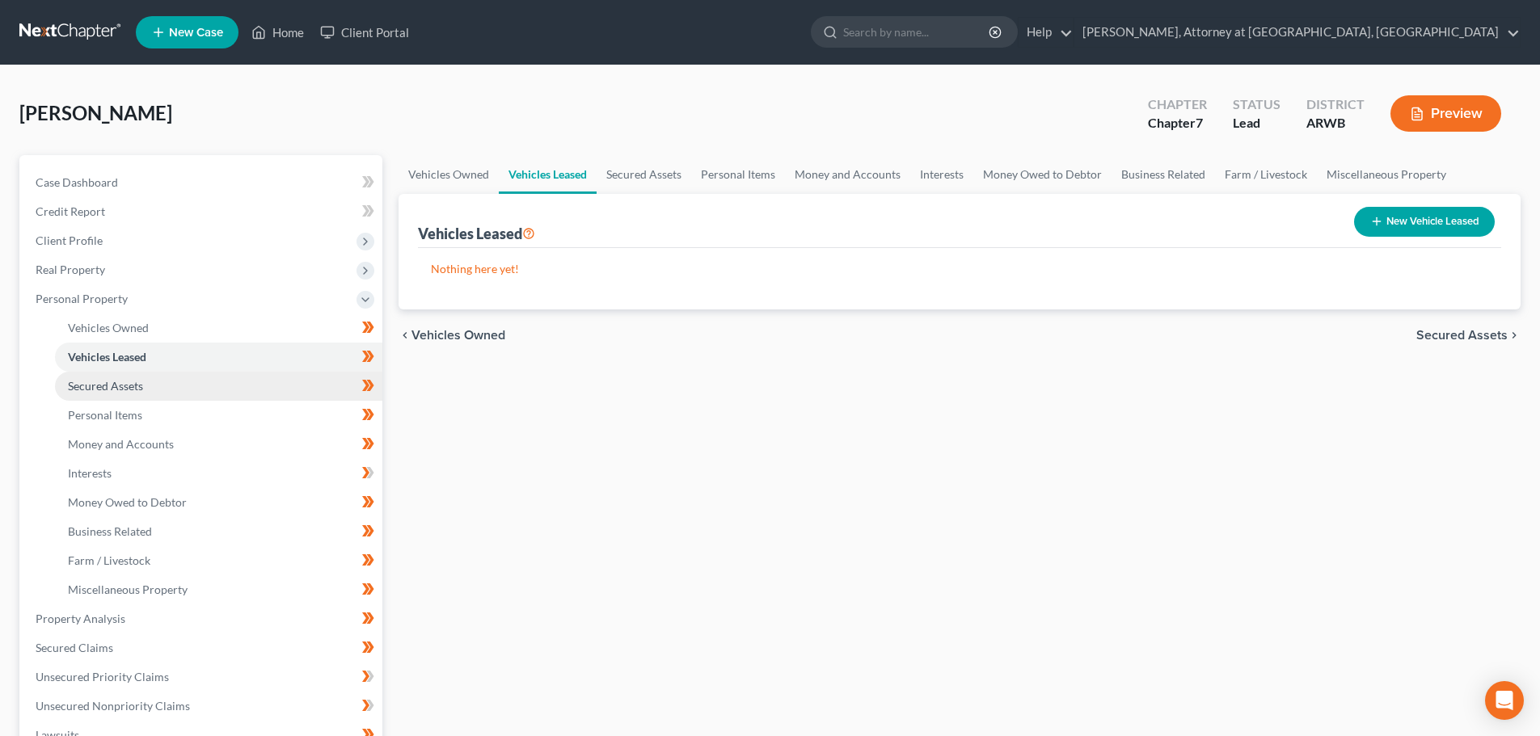
click at [88, 392] on span "Secured Assets" at bounding box center [105, 386] width 75 height 14
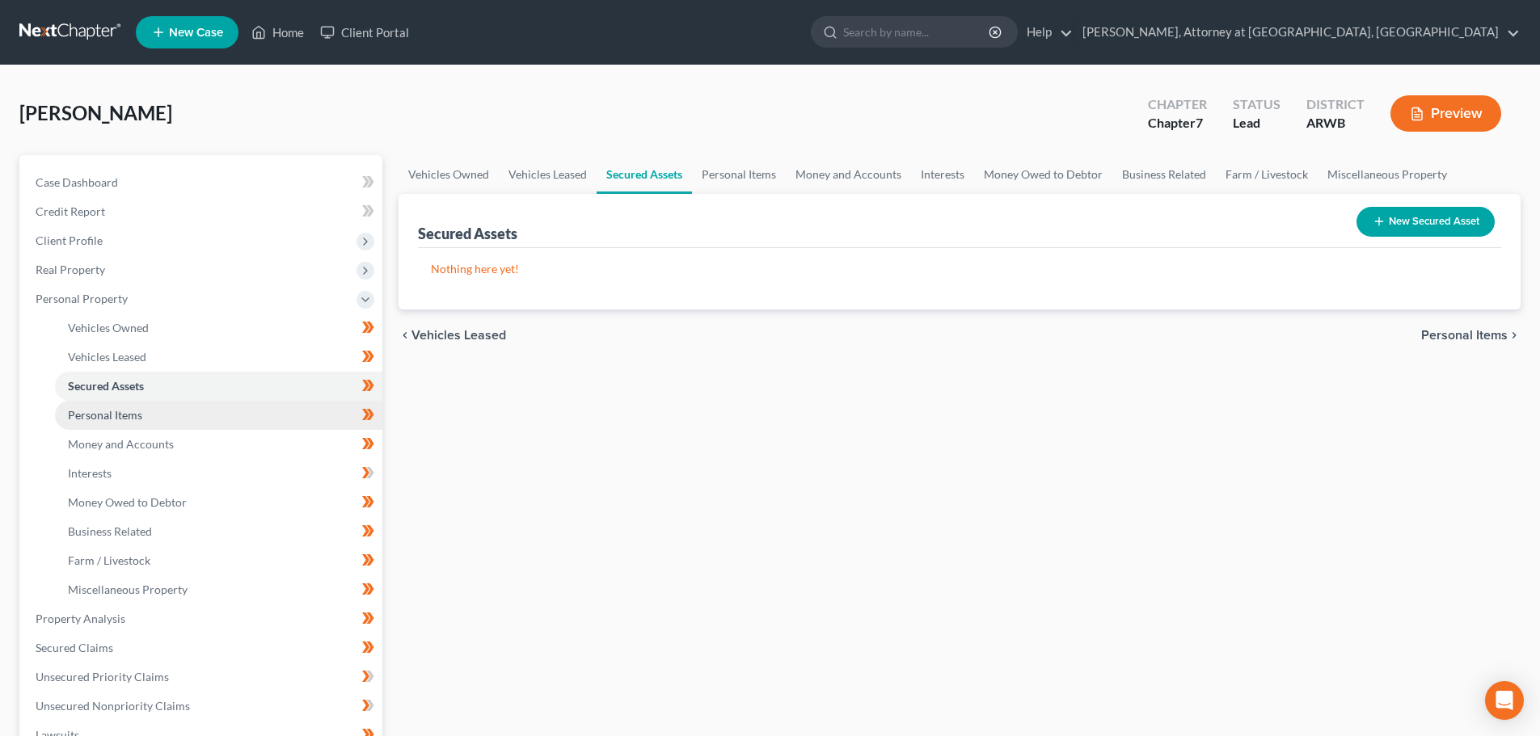
click at [102, 420] on span "Personal Items" at bounding box center [105, 415] width 74 height 14
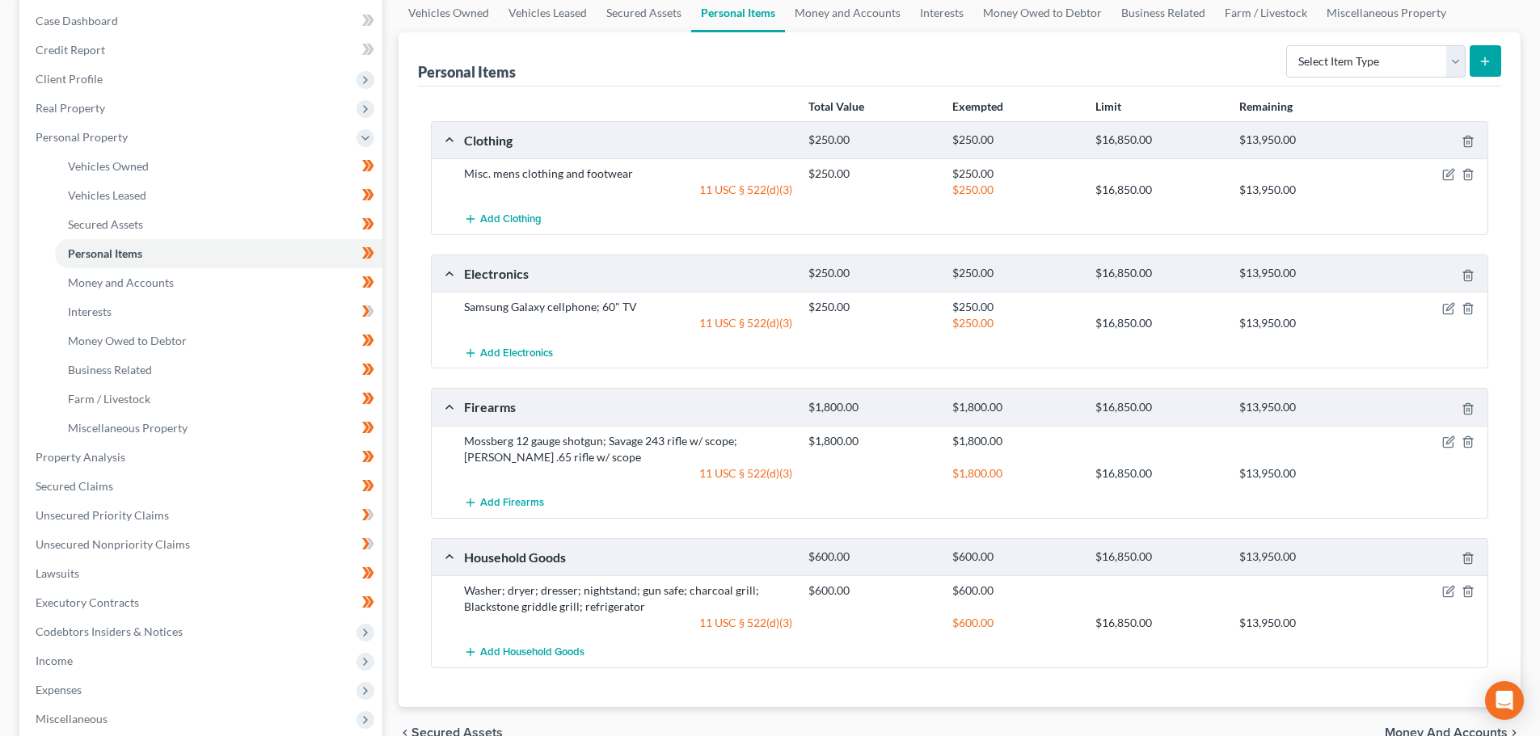
scroll to position [242, 0]
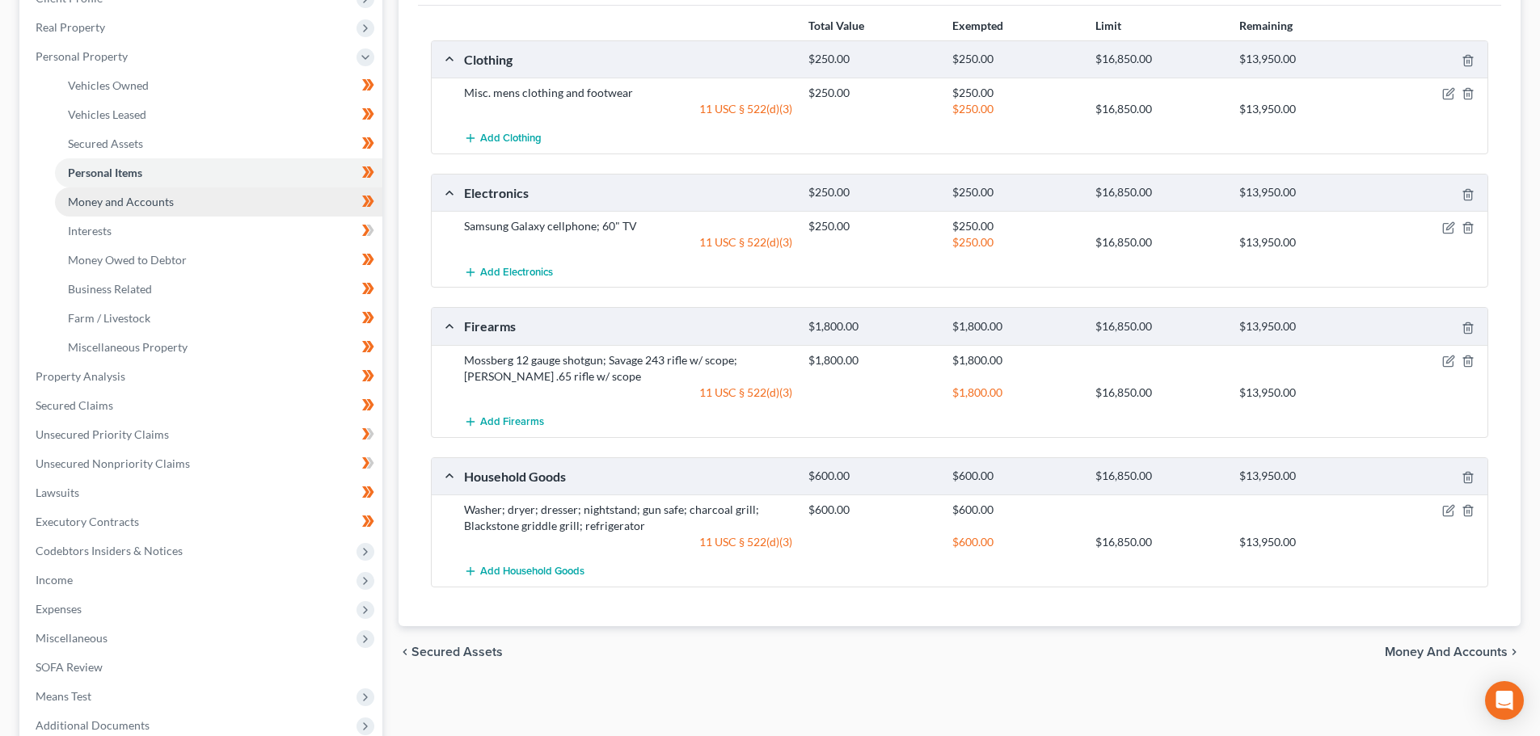
click at [104, 204] on span "Money and Accounts" at bounding box center [121, 202] width 106 height 14
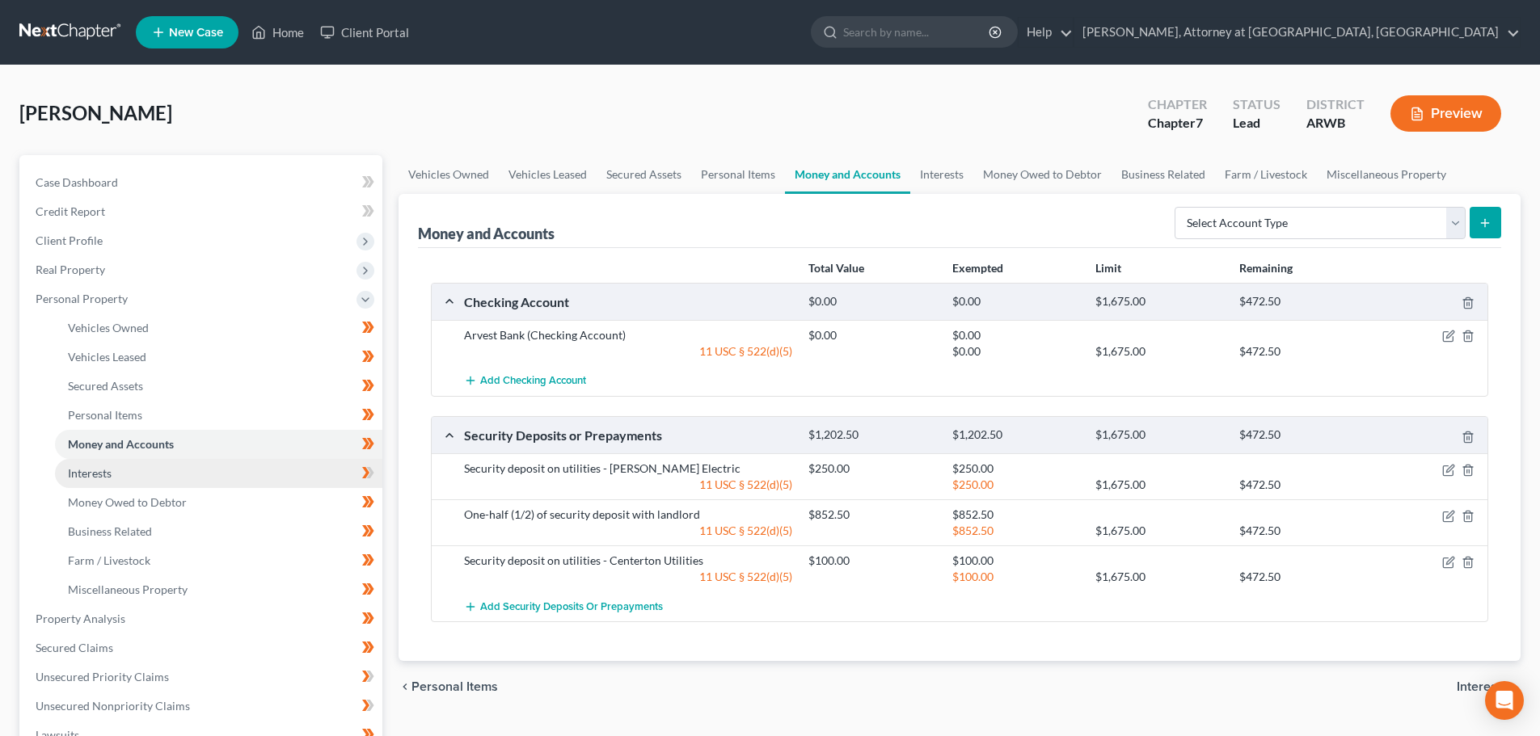
click at [111, 476] on span "Interests" at bounding box center [90, 473] width 44 height 14
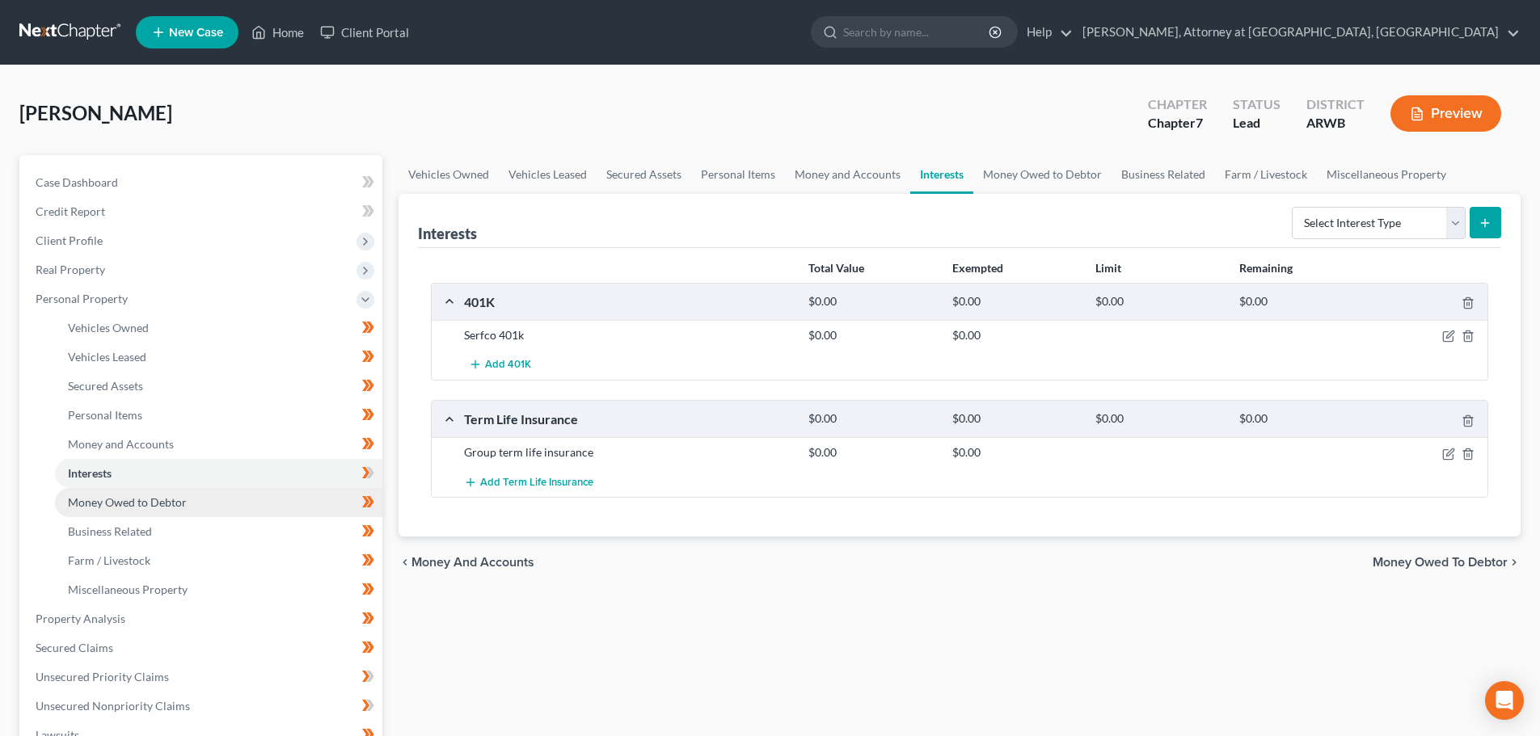
click at [166, 502] on span "Money Owed to Debtor" at bounding box center [127, 502] width 119 height 14
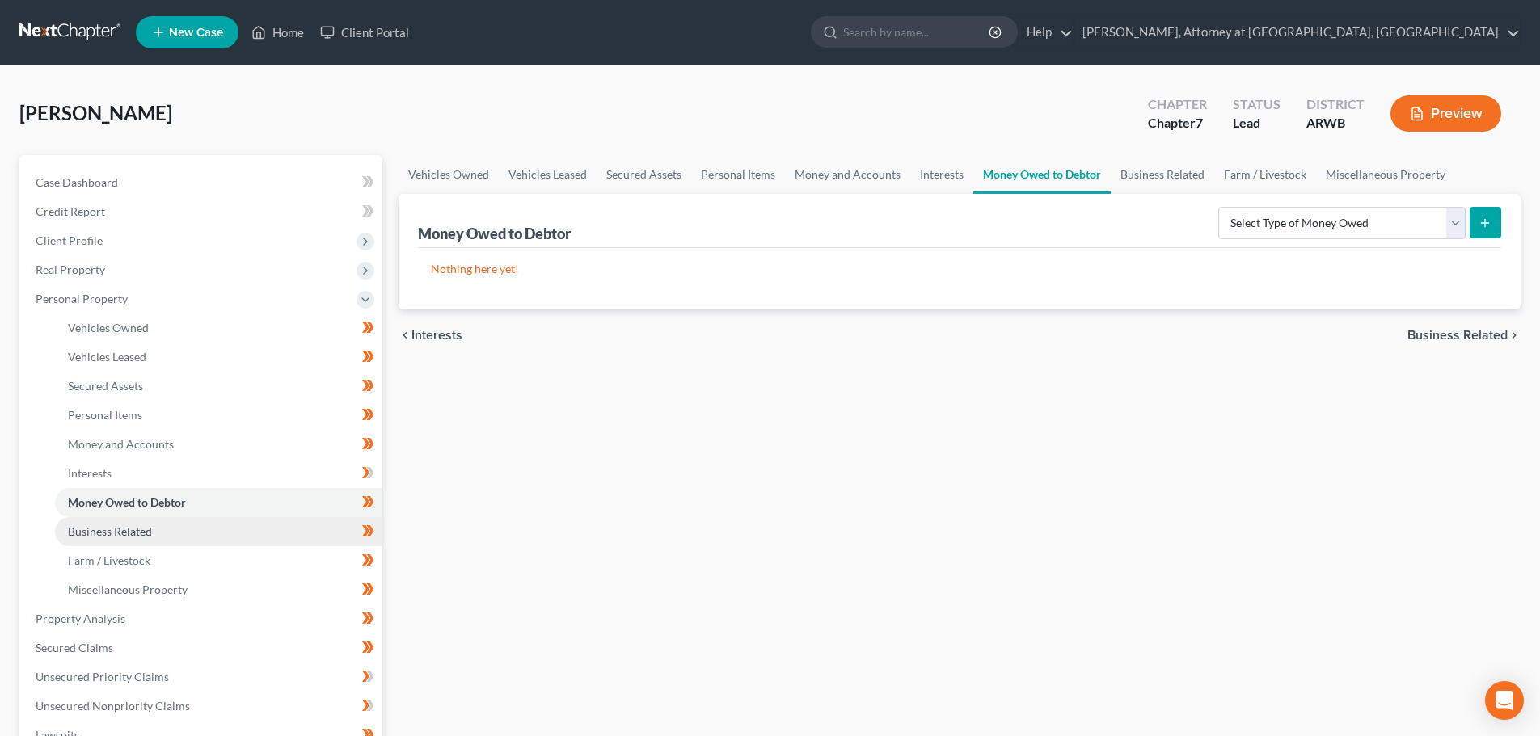
click at [131, 533] on span "Business Related" at bounding box center [110, 532] width 84 height 14
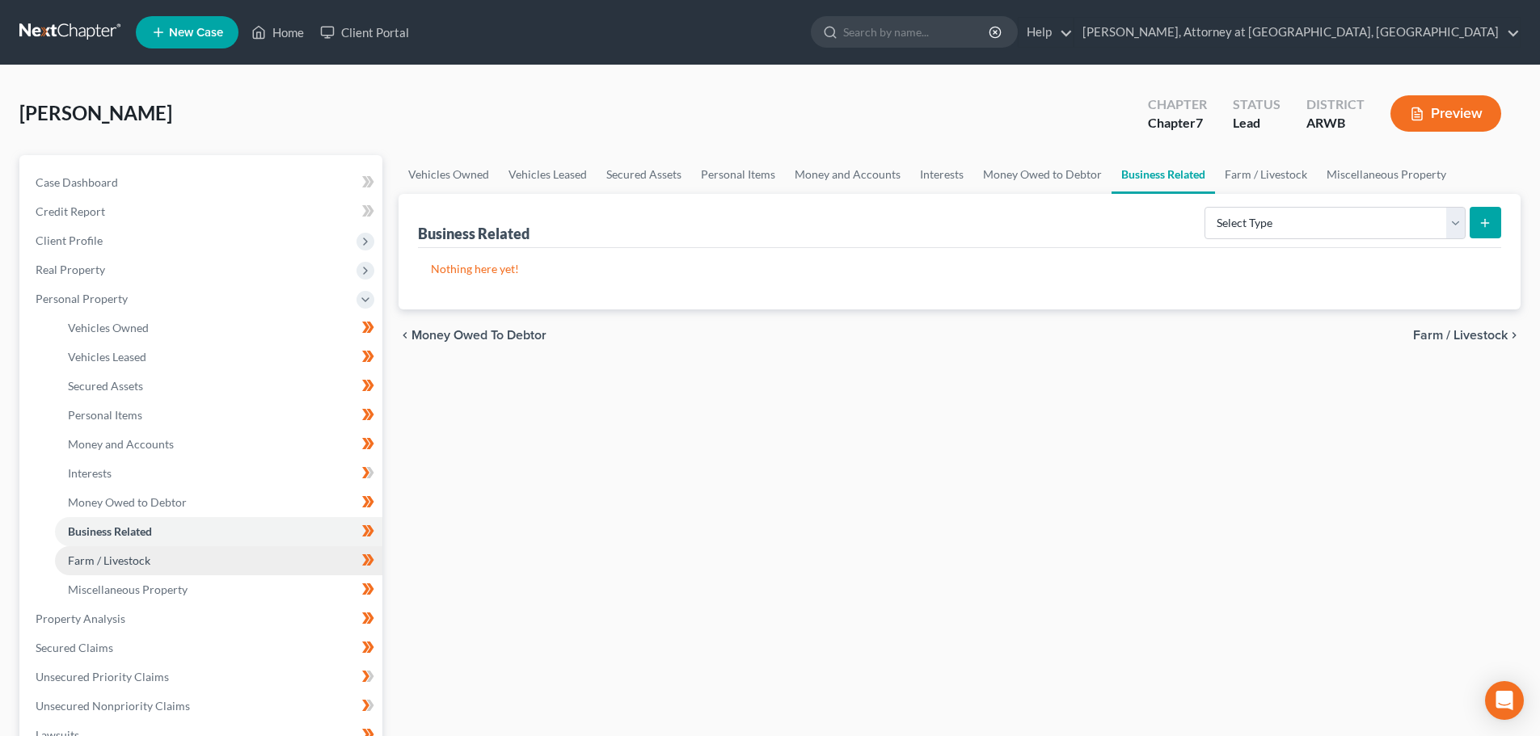
click at [141, 563] on span "Farm / Livestock" at bounding box center [109, 561] width 82 height 14
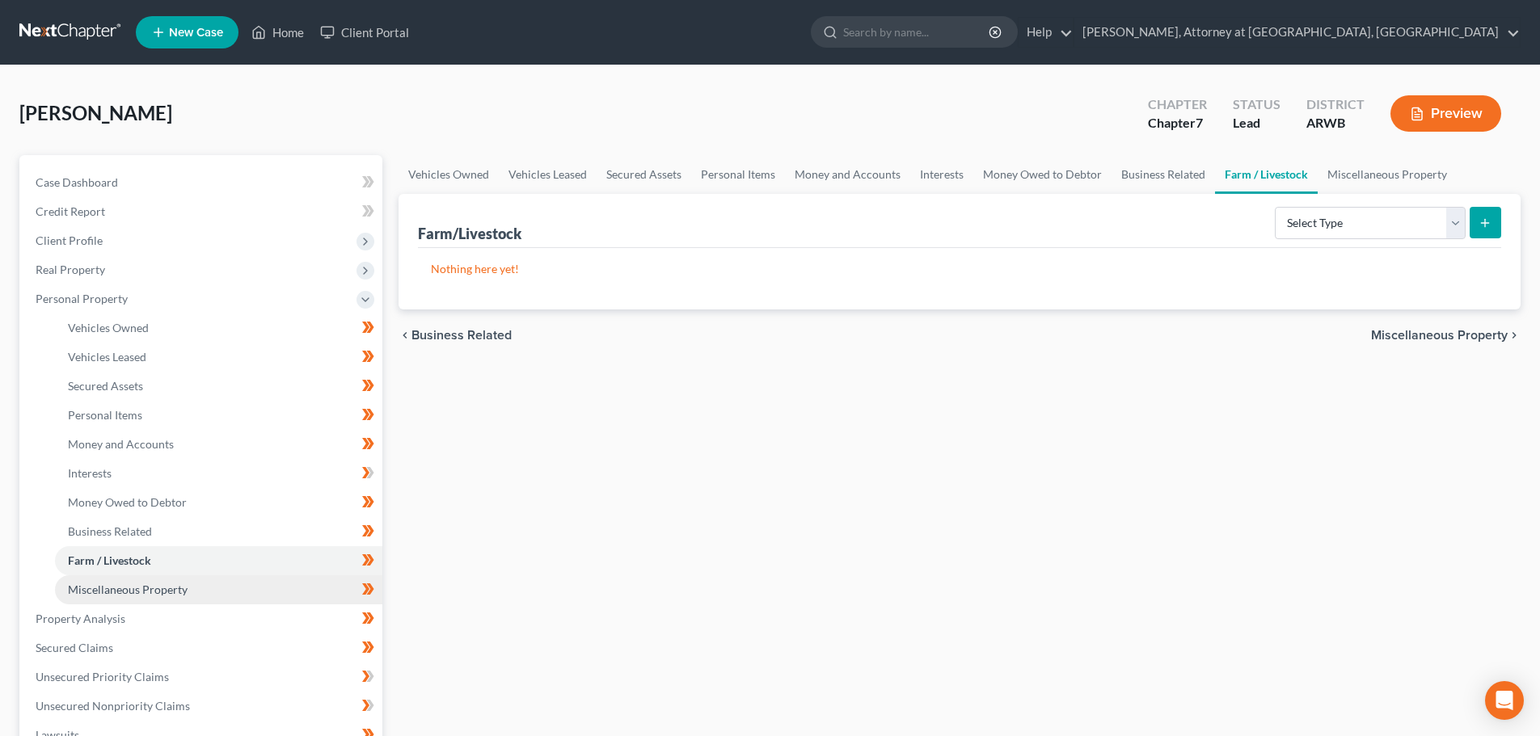
click at [143, 598] on link "Miscellaneous Property" at bounding box center [218, 589] width 327 height 29
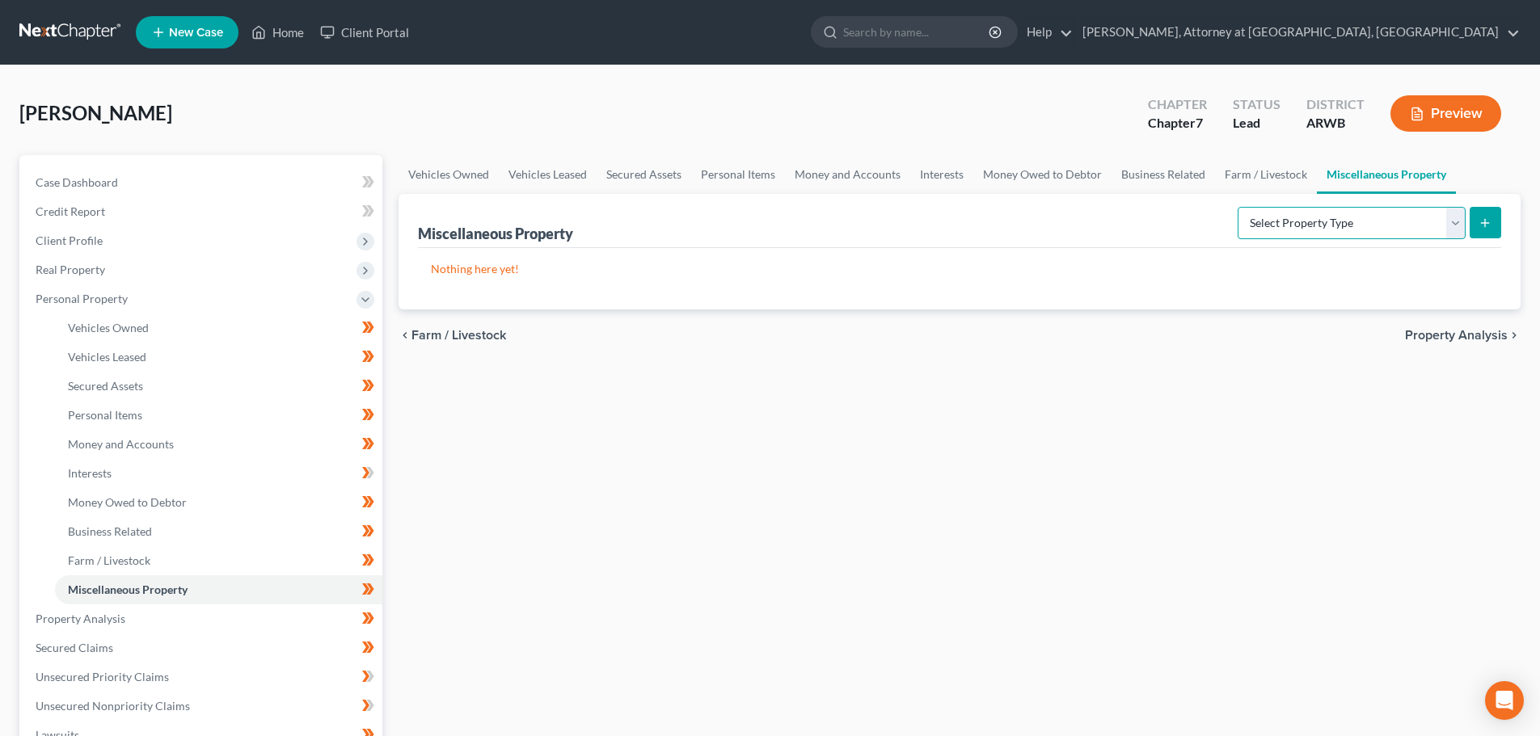
click at [1448, 221] on select "Select Property Type Assigned for Creditor Benefit [DATE] Holding for Another N…" at bounding box center [1351, 223] width 228 height 32
select select "transferred"
click at [1237, 207] on select "Select Property Type Assigned for Creditor Benefit [DATE] Holding for Another N…" at bounding box center [1351, 223] width 228 height 32
click at [1494, 224] on button "submit" at bounding box center [1485, 223] width 32 height 32
select select "Ordinary ([DATE])"
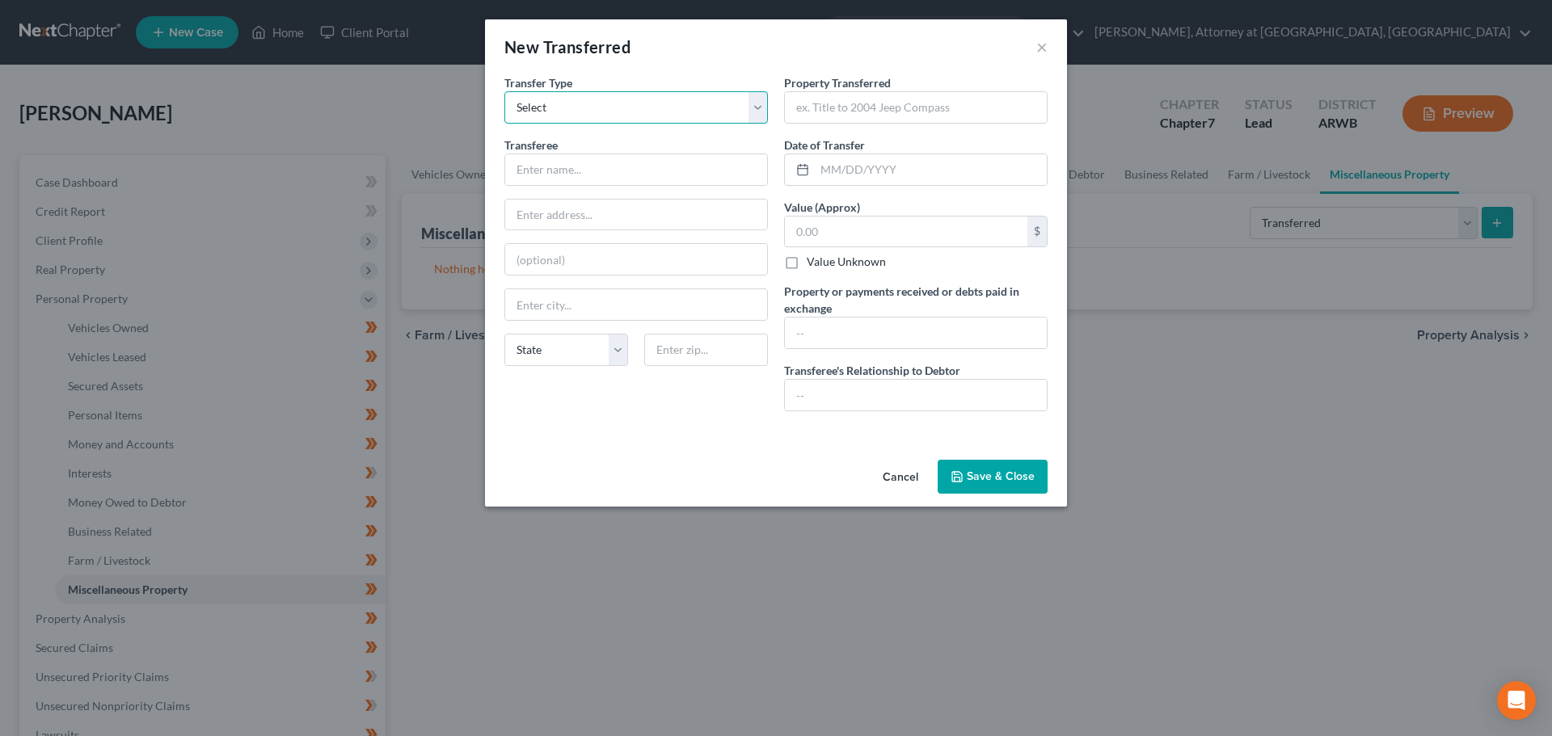
click at [636, 110] on select "Select Ordinary ([DATE]) [DATE]" at bounding box center [635, 107] width 263 height 32
click at [504, 91] on select "Select Ordinary ([DATE]) [DATE]" at bounding box center [635, 107] width 263 height 32
click at [563, 172] on input "text" at bounding box center [636, 169] width 262 height 31
click at [882, 103] on input "text" at bounding box center [916, 107] width 262 height 31
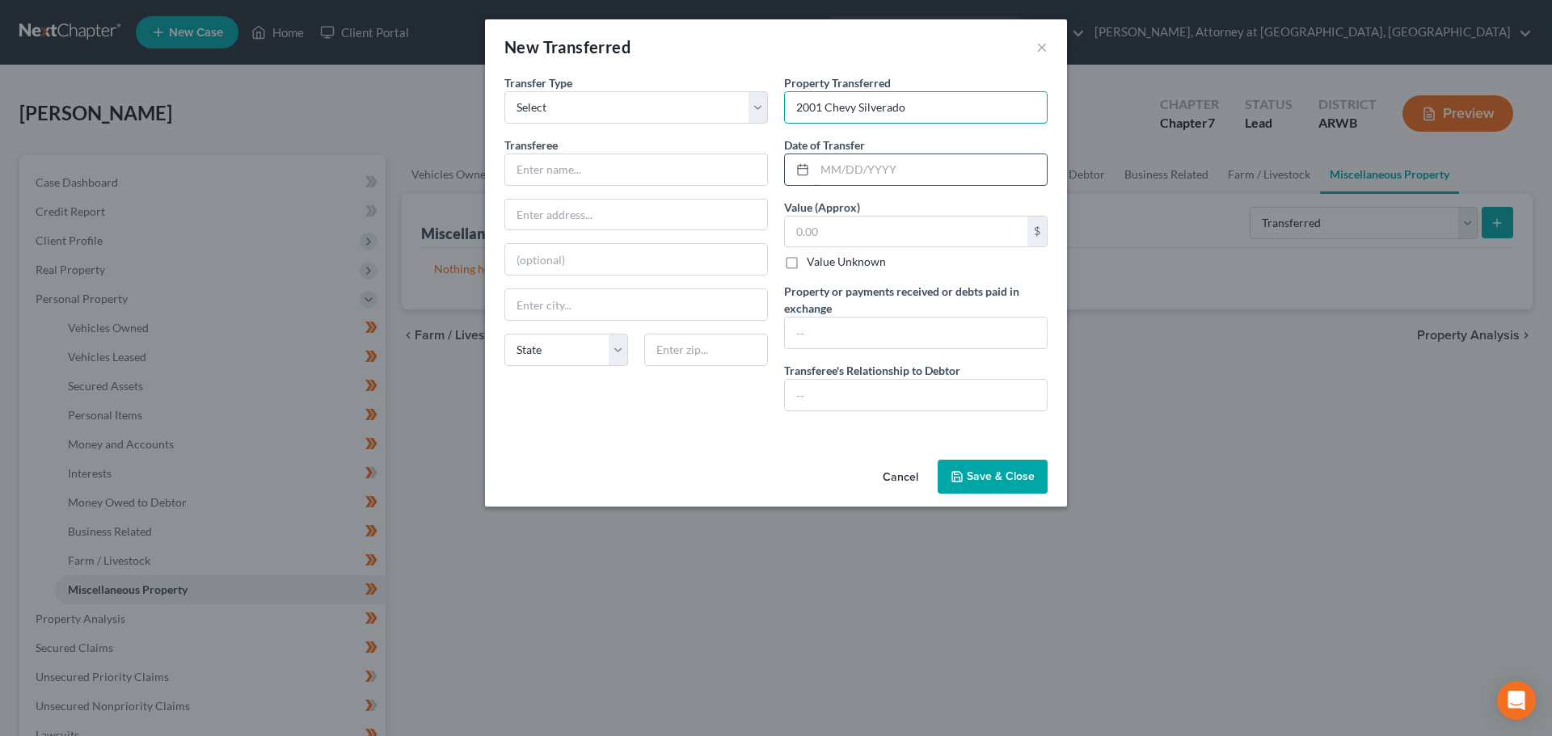
type input "2001 Chevy Silverado"
click at [852, 175] on input "text" at bounding box center [931, 169] width 232 height 31
type input "[DATE]"
click at [831, 234] on input "text" at bounding box center [906, 232] width 242 height 31
type input "4,000.00"
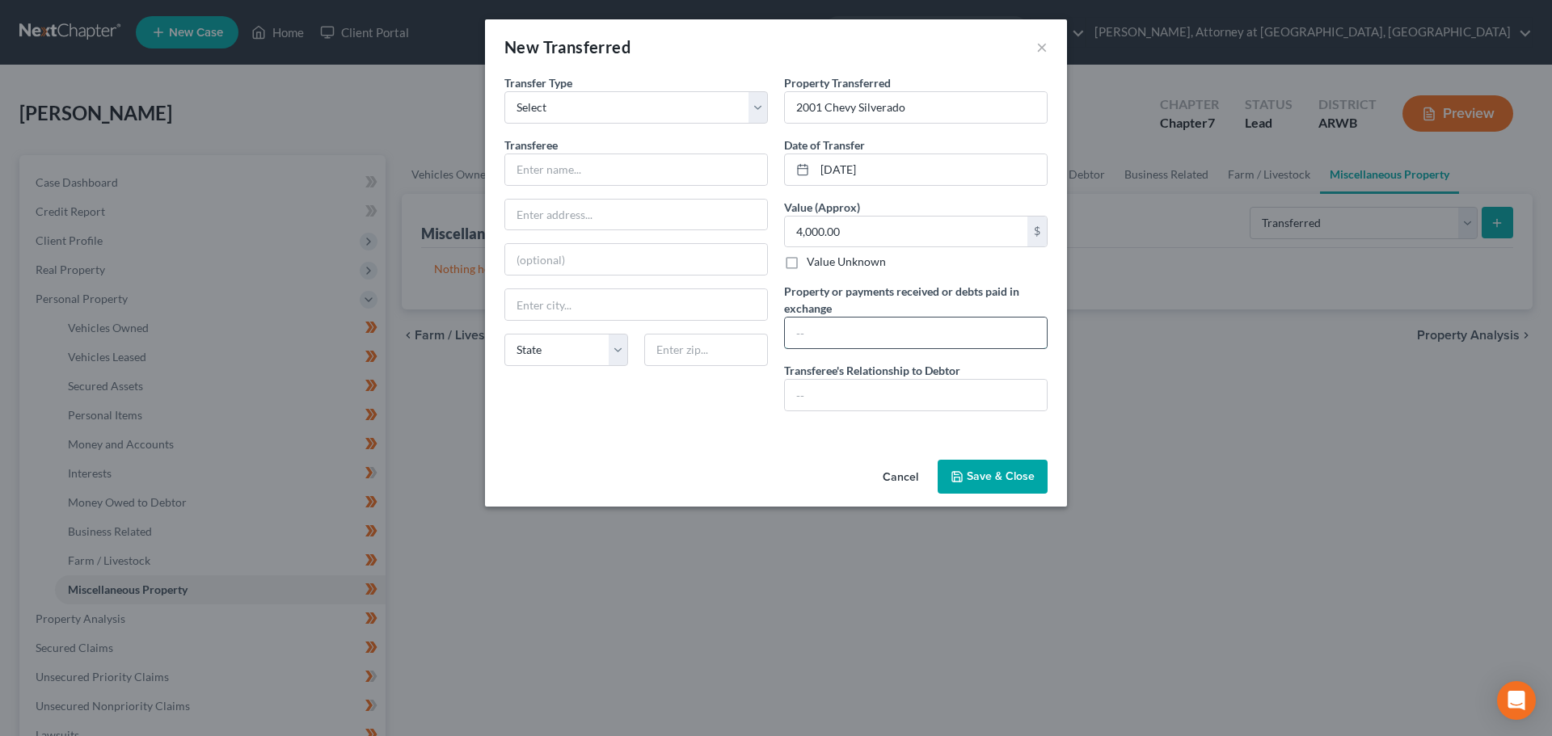
click at [802, 337] on input "text" at bounding box center [916, 333] width 262 height 31
click at [640, 179] on input "text" at bounding box center [636, 169] width 262 height 31
type input "[PERSON_NAME]"
type input "Garfield"
click at [588, 352] on select "State [US_STATE] AK AR AZ CA CO CT DE DC [GEOGRAPHIC_DATA] [GEOGRAPHIC_DATA] GU…" at bounding box center [566, 350] width 124 height 32
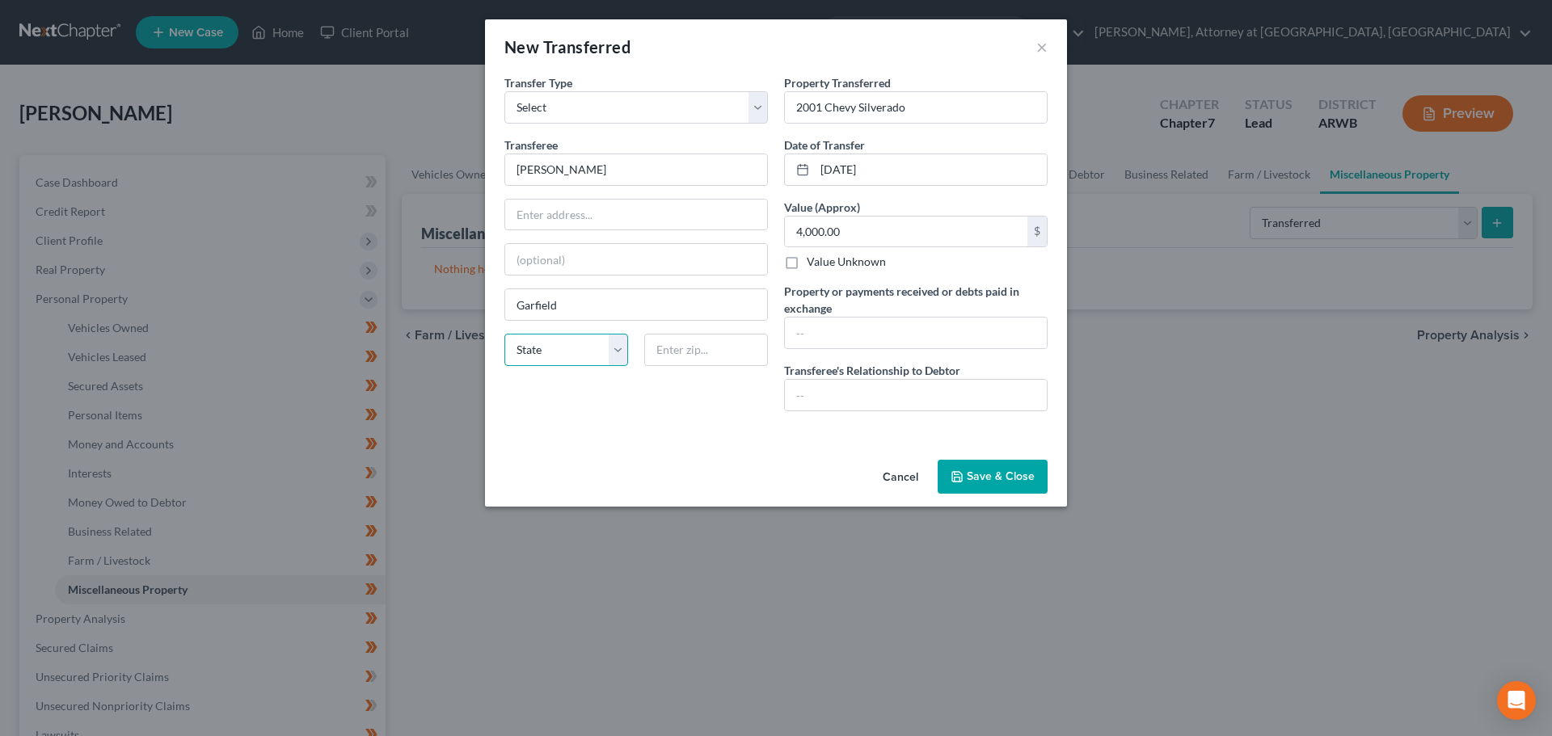
select select "2"
click at [504, 334] on select "State [US_STATE] AK AR AZ CA CO CT DE DC [GEOGRAPHIC_DATA] [GEOGRAPHIC_DATA] GU…" at bounding box center [566, 350] width 124 height 32
click at [656, 347] on input "text" at bounding box center [706, 350] width 124 height 32
type input "72732"
click at [839, 329] on input "text" at bounding box center [916, 333] width 262 height 31
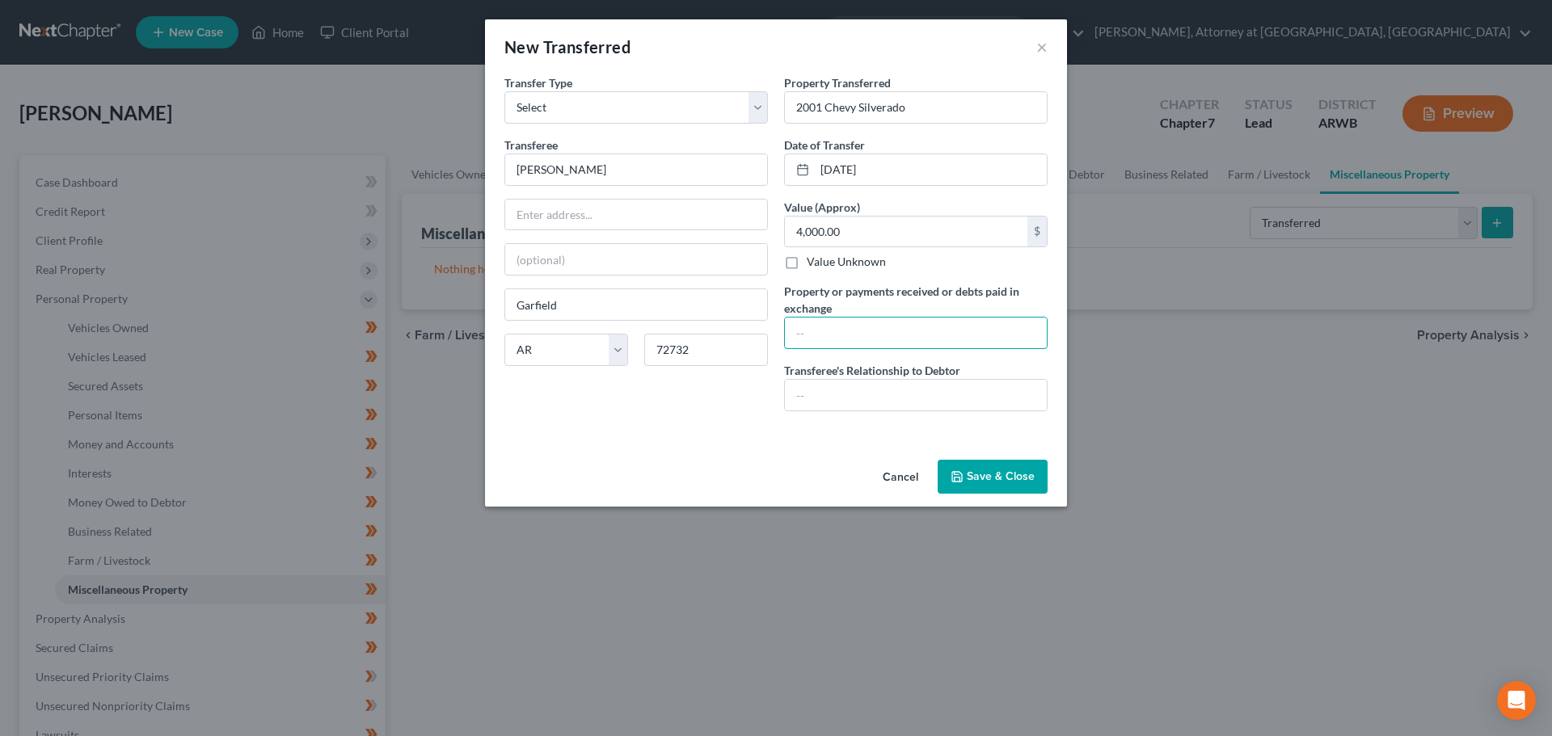
type input "E"
type input "Debtor received $4,000 for the sale of 2001 Chevy Silverado"
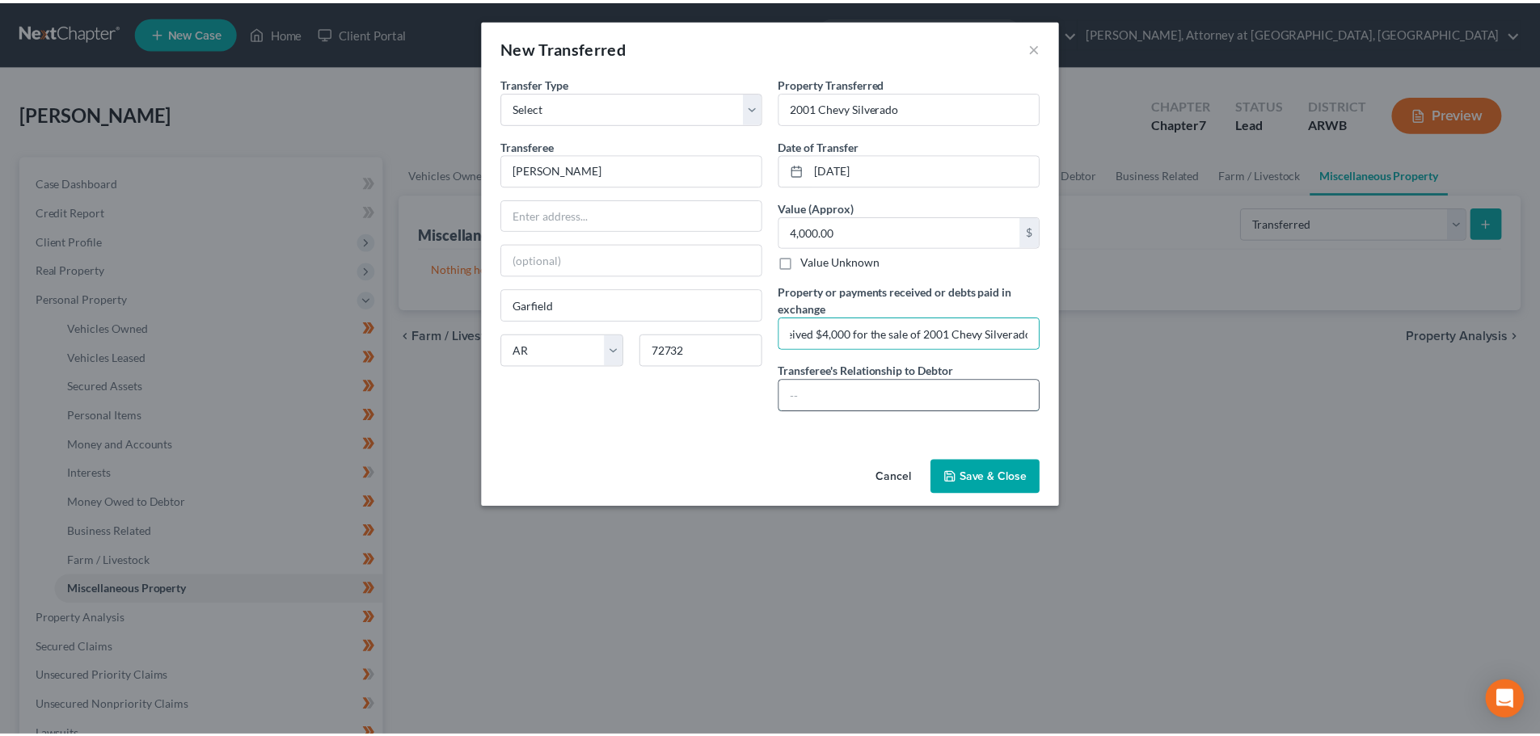
scroll to position [0, 0]
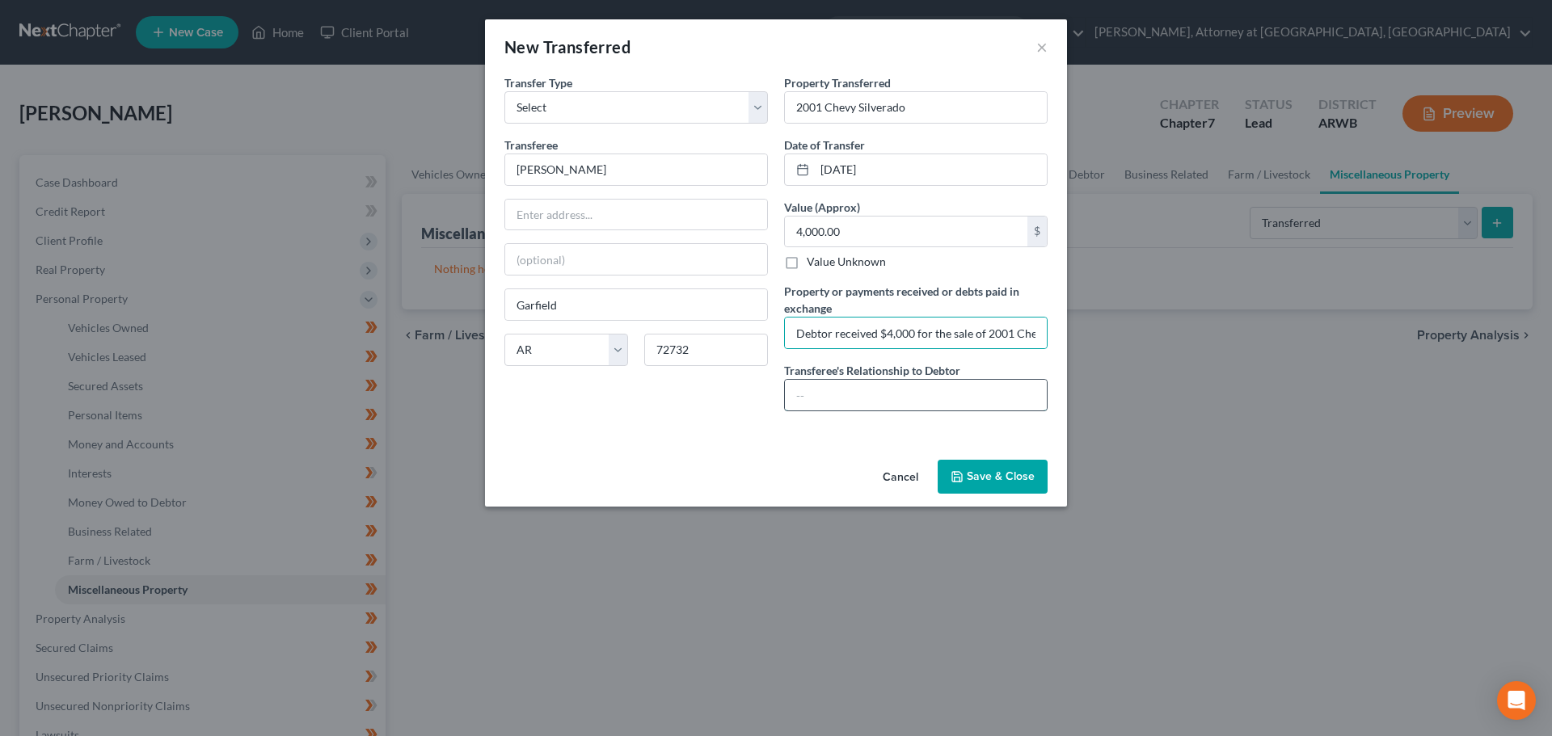
click at [925, 398] on input "text" at bounding box center [916, 395] width 262 height 31
type input "Buyer is a friend of the debtor."
click at [963, 478] on icon "button" at bounding box center [956, 476] width 13 height 13
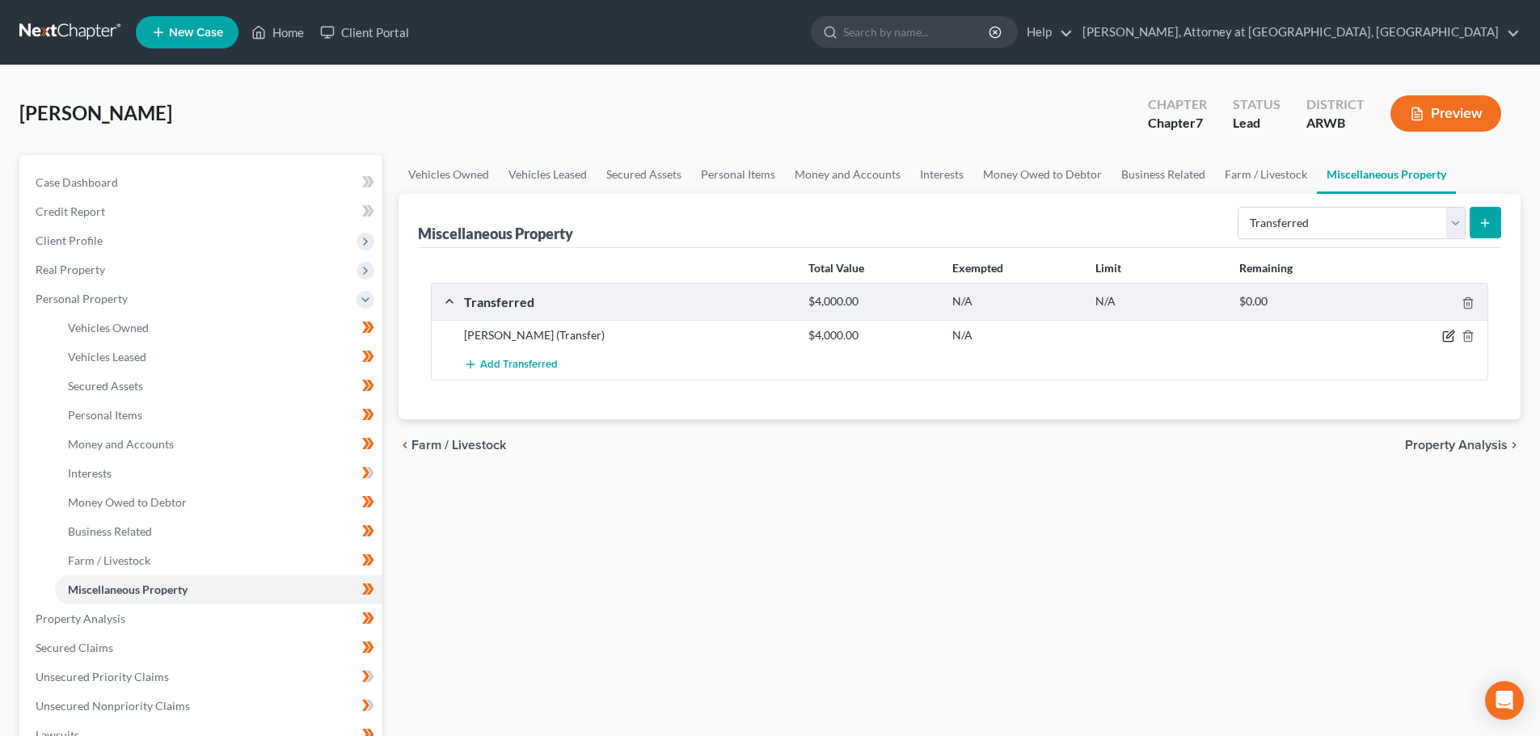
click at [1452, 332] on icon "button" at bounding box center [1448, 336] width 13 height 13
select select "Ordinary ([DATE])"
select select "2"
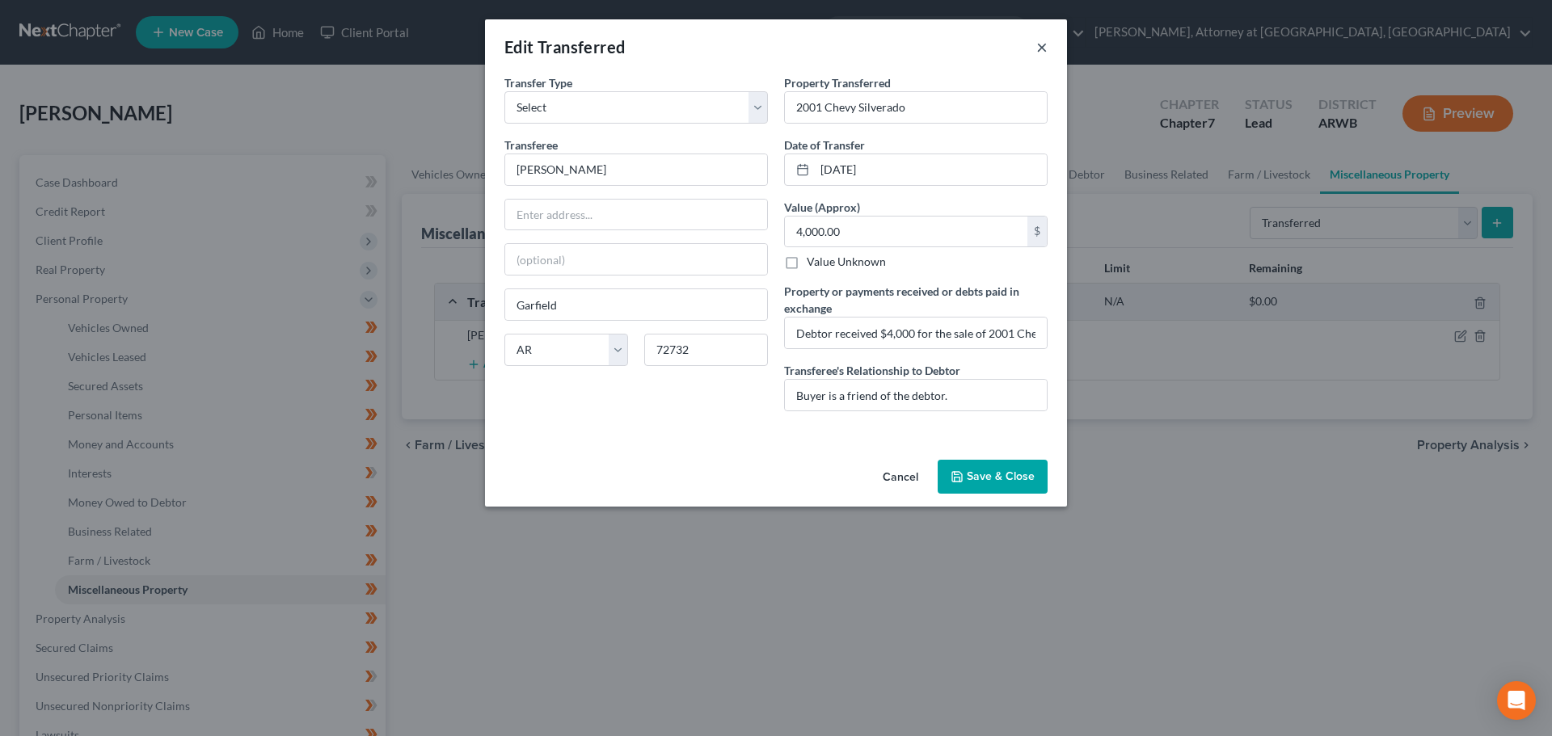
click at [1044, 49] on button "×" at bounding box center [1041, 46] width 11 height 19
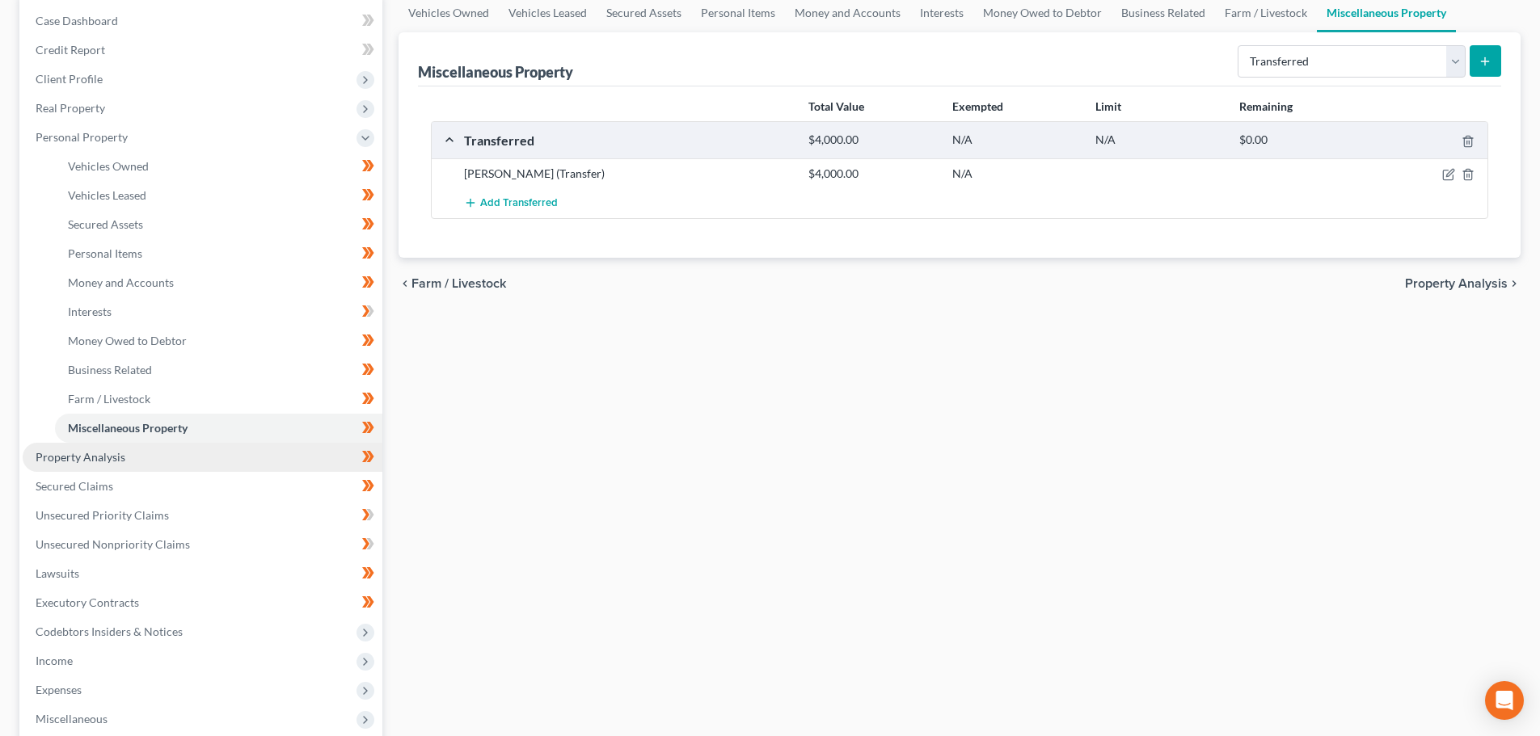
click at [123, 454] on span "Property Analysis" at bounding box center [81, 457] width 90 height 14
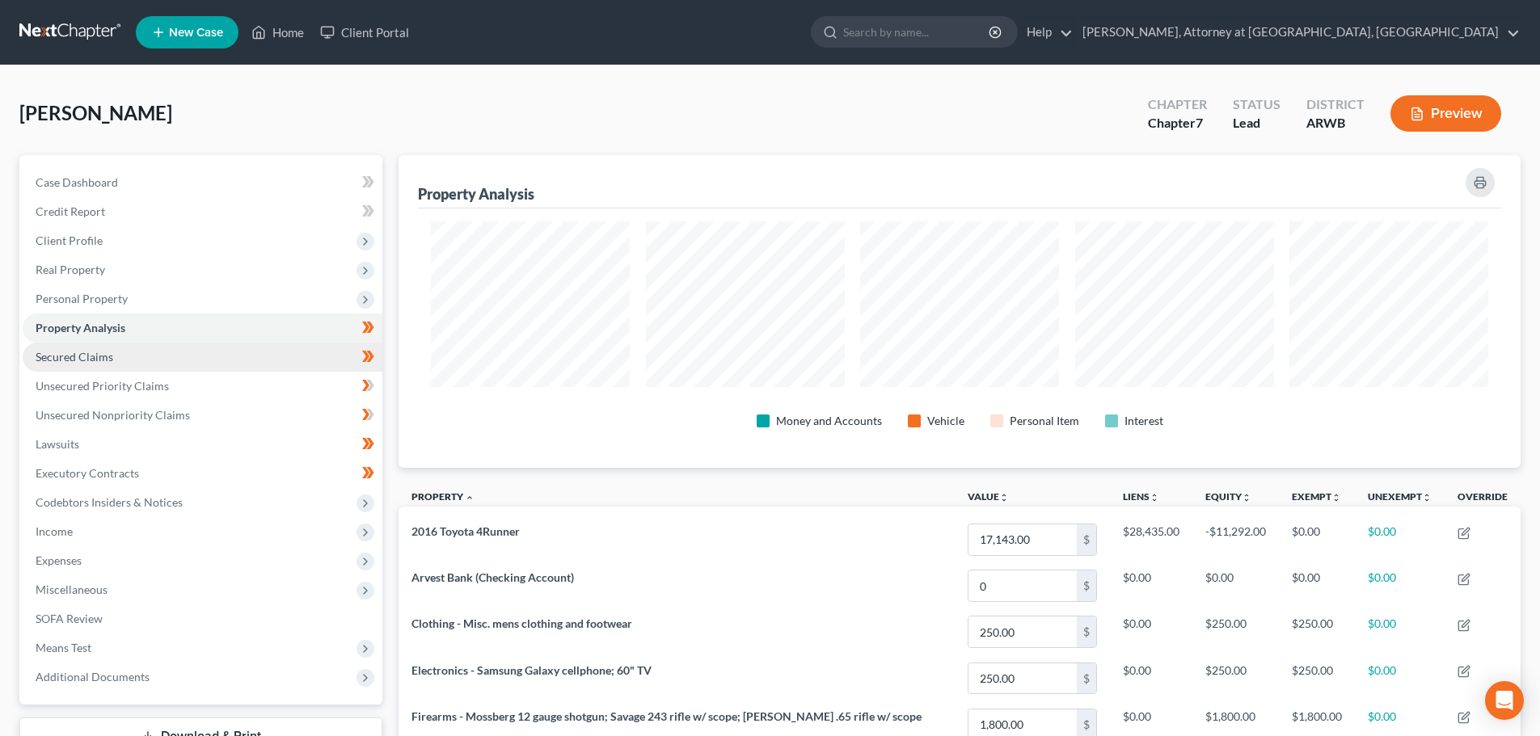
click at [107, 352] on span "Secured Claims" at bounding box center [75, 357] width 78 height 14
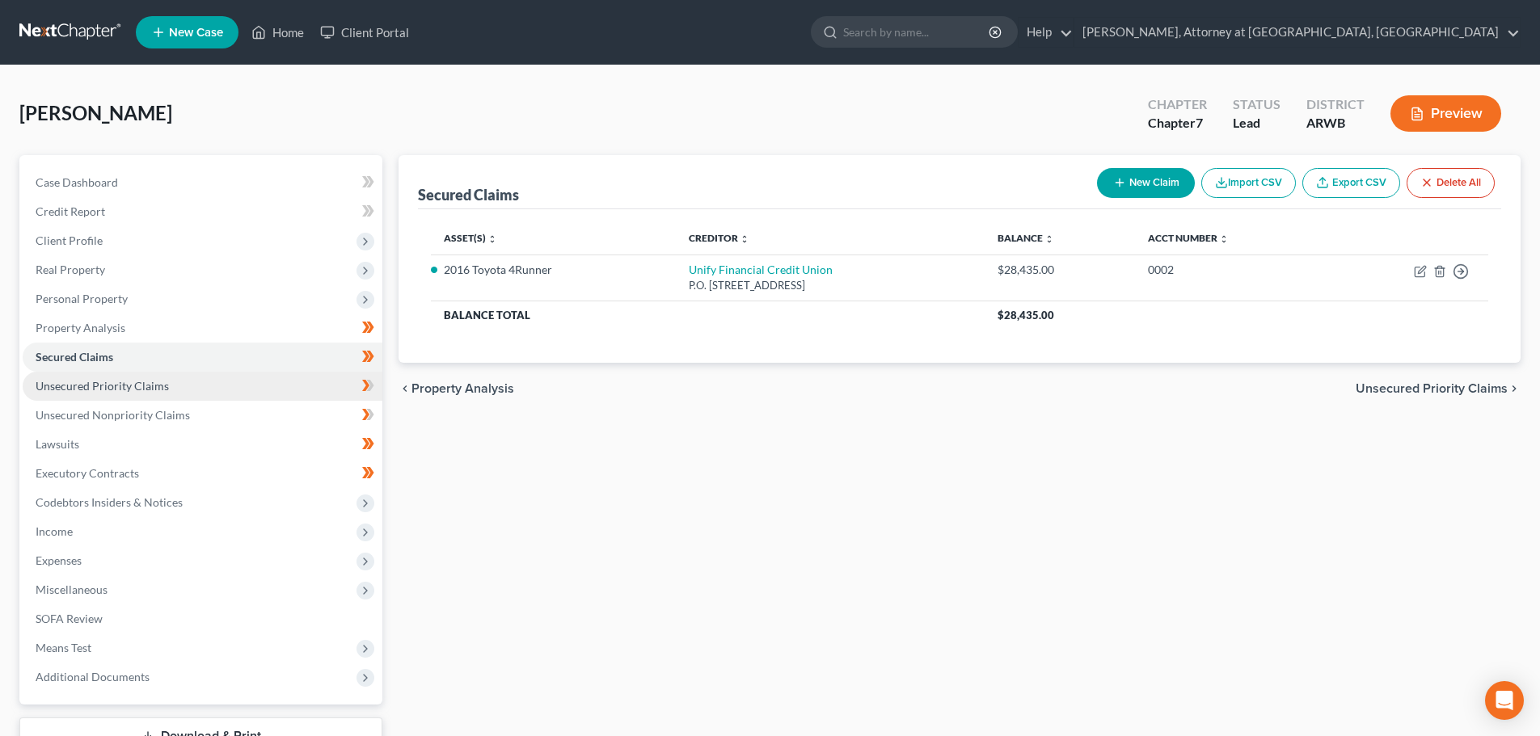
click at [61, 388] on span "Unsecured Priority Claims" at bounding box center [102, 386] width 133 height 14
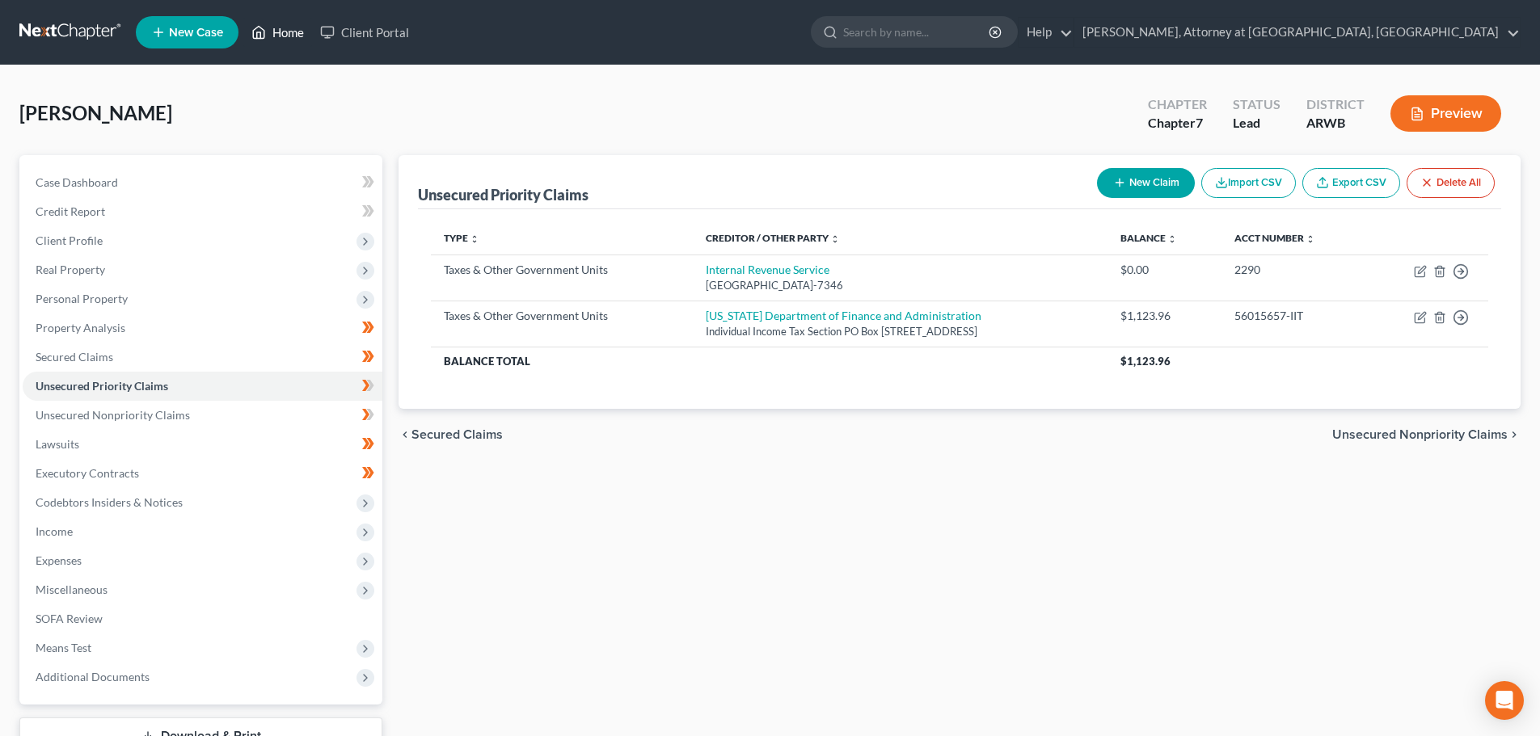
click at [272, 23] on link "Home" at bounding box center [277, 32] width 69 height 29
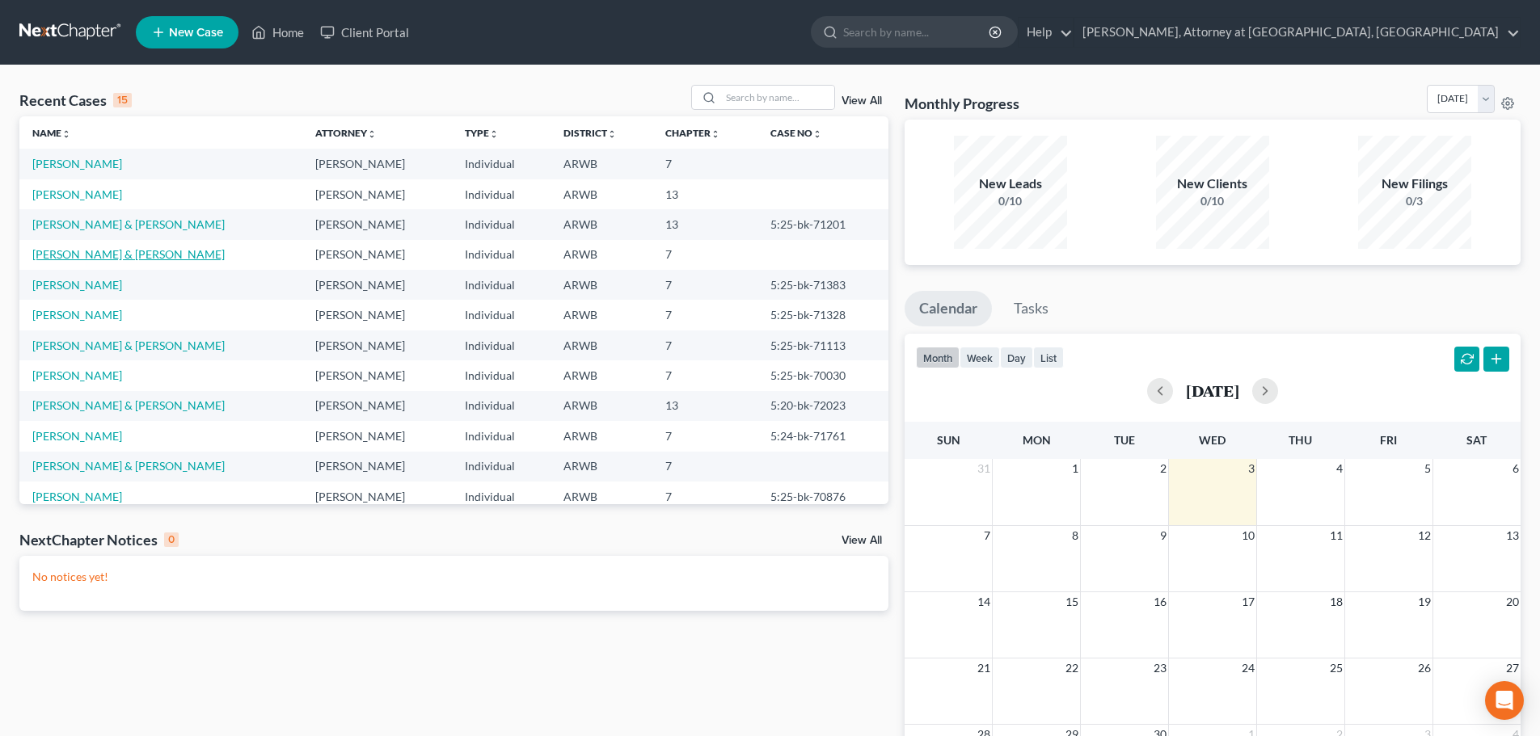
click at [67, 250] on link "[PERSON_NAME] & [PERSON_NAME]" at bounding box center [128, 254] width 192 height 14
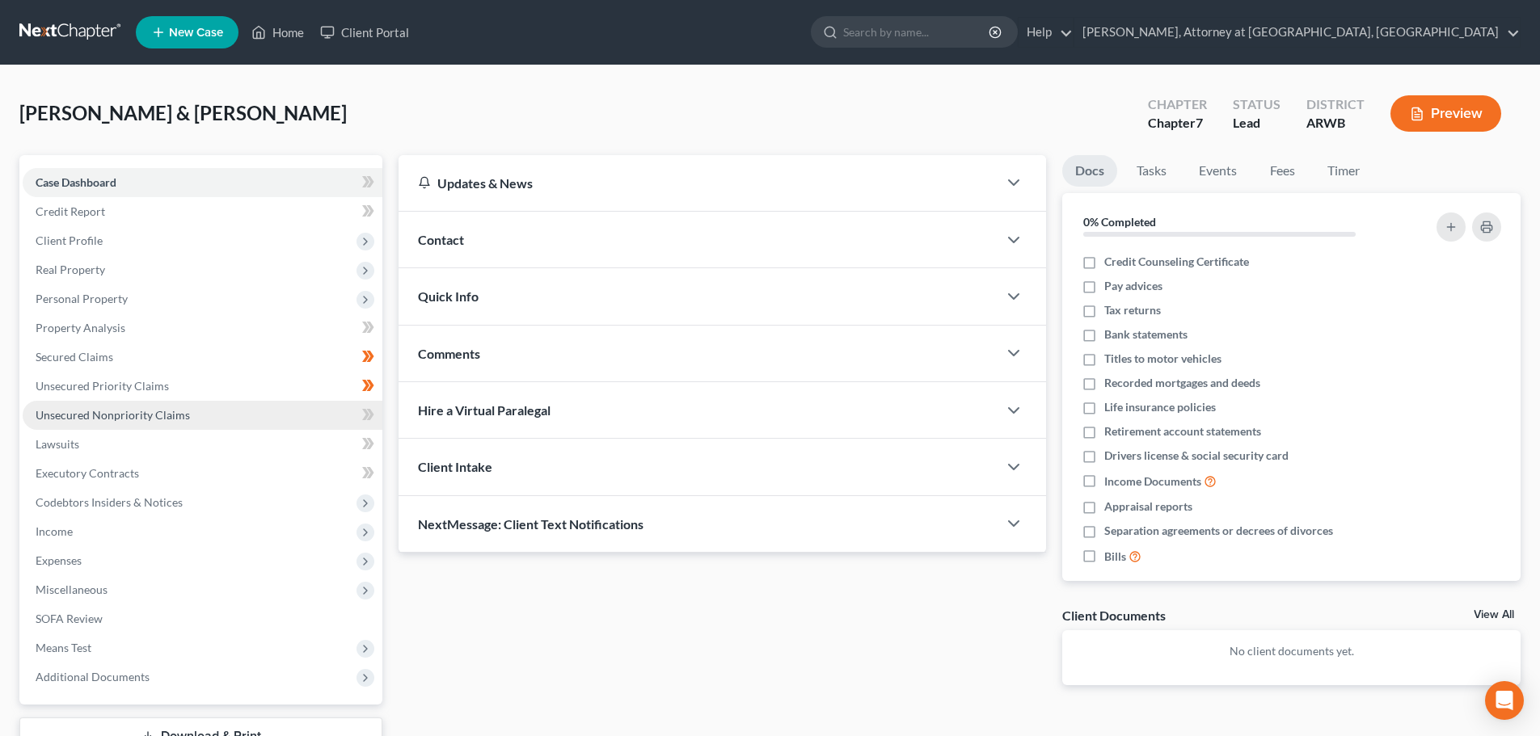
click at [82, 411] on span "Unsecured Nonpriority Claims" at bounding box center [113, 415] width 154 height 14
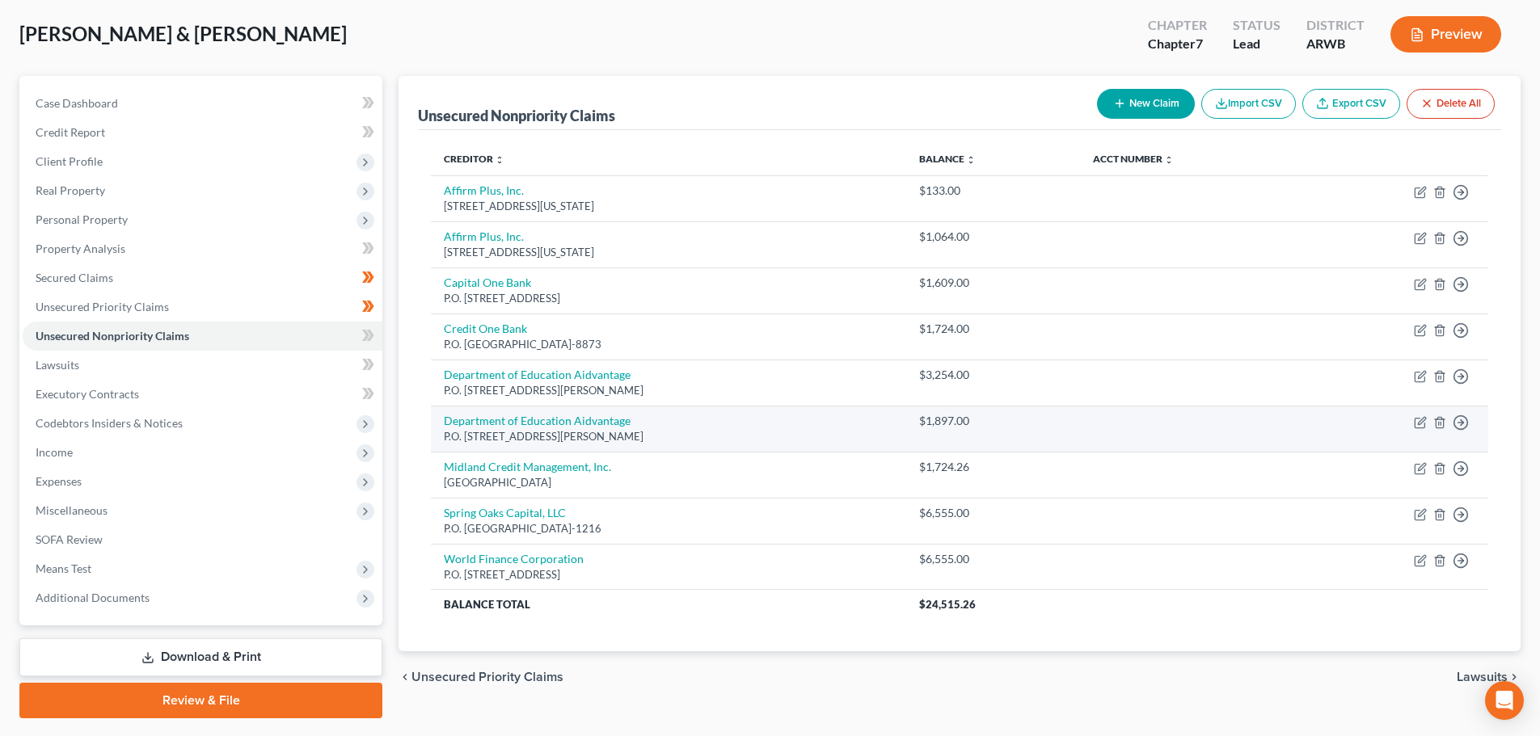
scroll to position [81, 0]
